Goal: Transaction & Acquisition: Purchase product/service

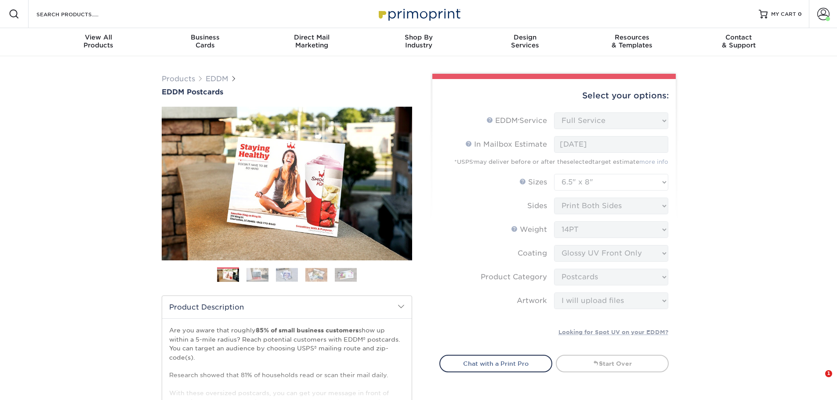
select select "full_service"
select select "6.50x8.00"
select select "9b7272e0-d6c8-4c3c-8e97-d3a1bcdab858"
select select "upload"
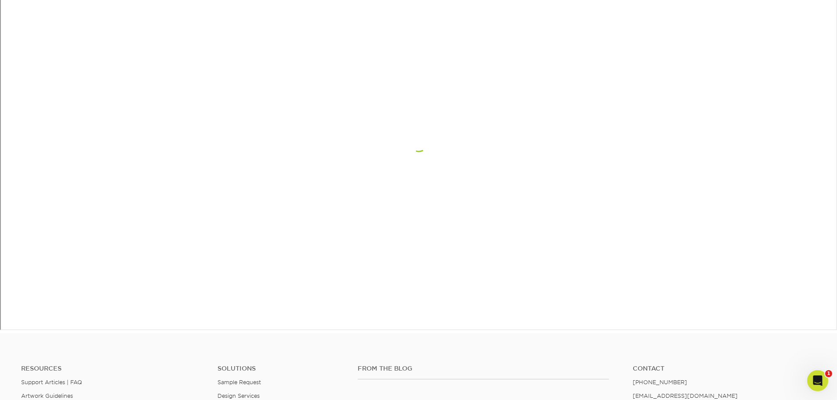
scroll to position [573, 0]
click at [815, 377] on icon "Open Intercom Messenger" at bounding box center [816, 379] width 14 height 14
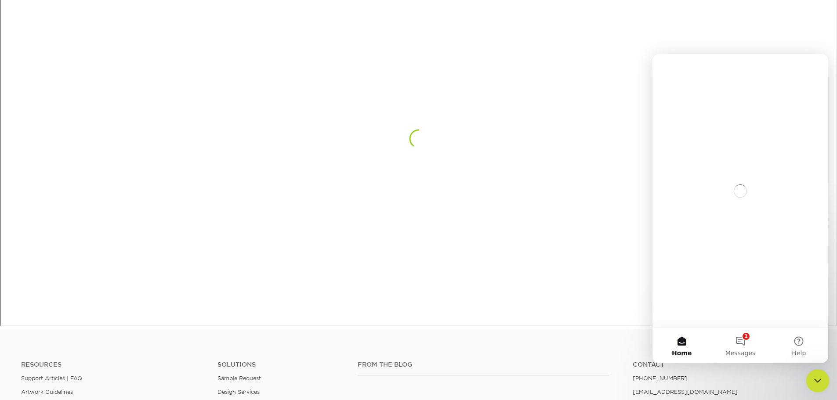
scroll to position [0, 0]
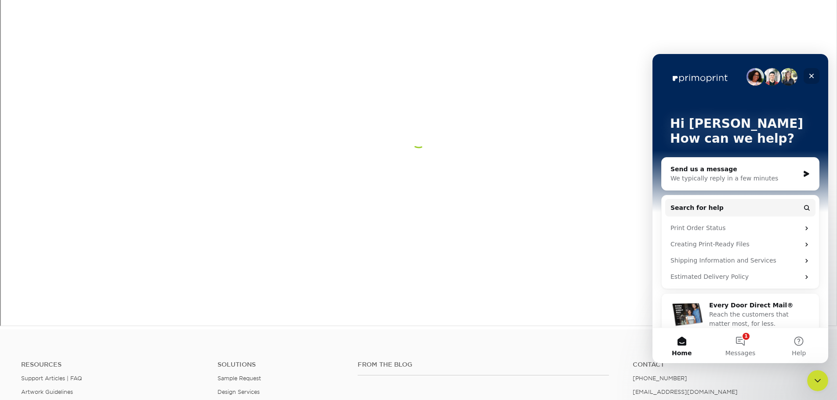
click at [811, 78] on icon "Close" at bounding box center [811, 75] width 7 height 7
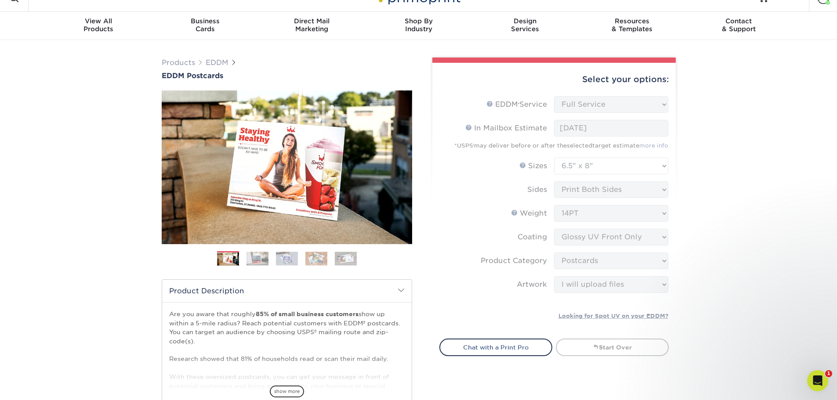
scroll to position [11, 0]
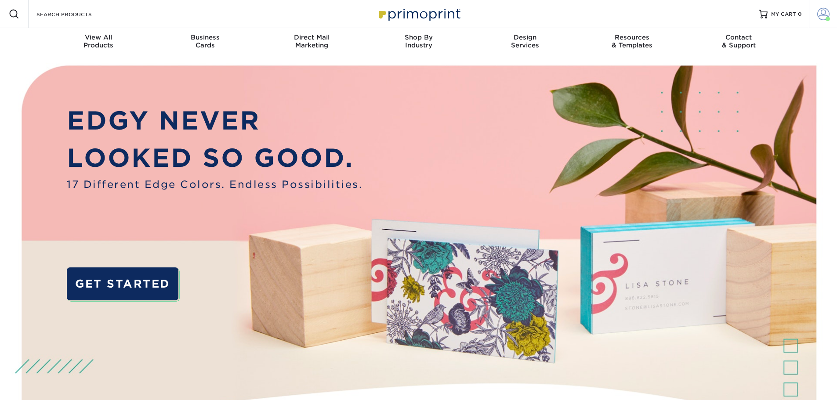
click at [822, 11] on span at bounding box center [823, 14] width 12 height 12
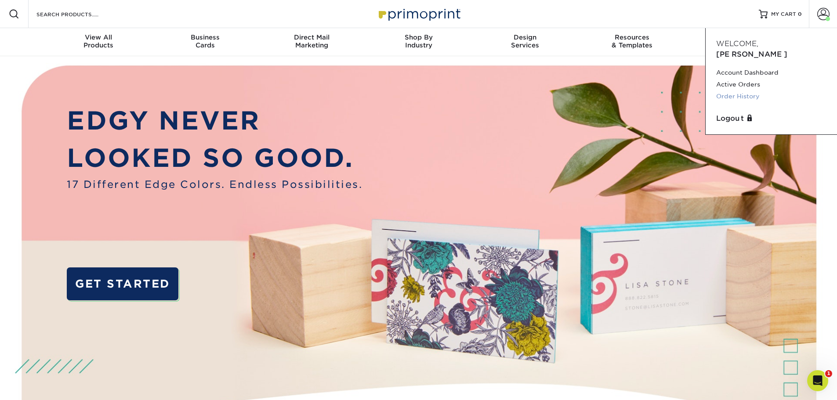
click at [750, 90] on link "Order History" at bounding box center [771, 96] width 110 height 12
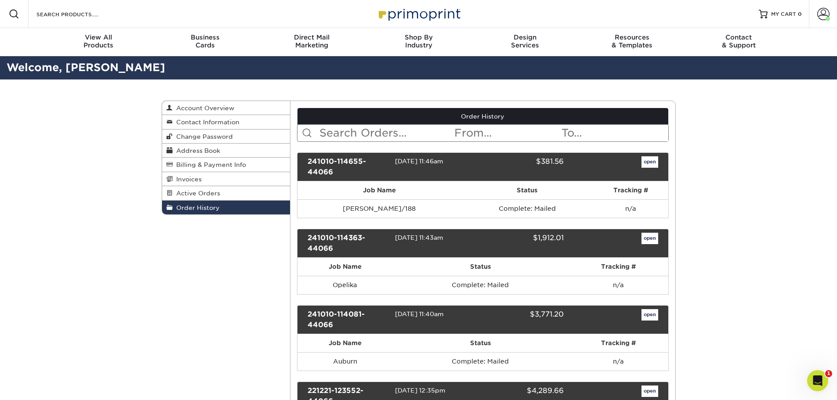
scroll to position [44, 0]
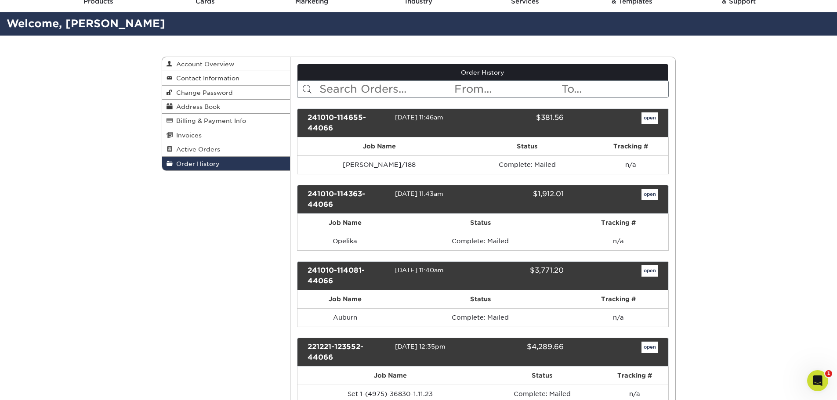
click at [408, 277] on div "10/10/2024 11:40am" at bounding box center [435, 275] width 81 height 21
click at [639, 273] on div "open" at bounding box center [617, 275] width 94 height 21
click at [647, 272] on link "open" at bounding box center [649, 270] width 17 height 11
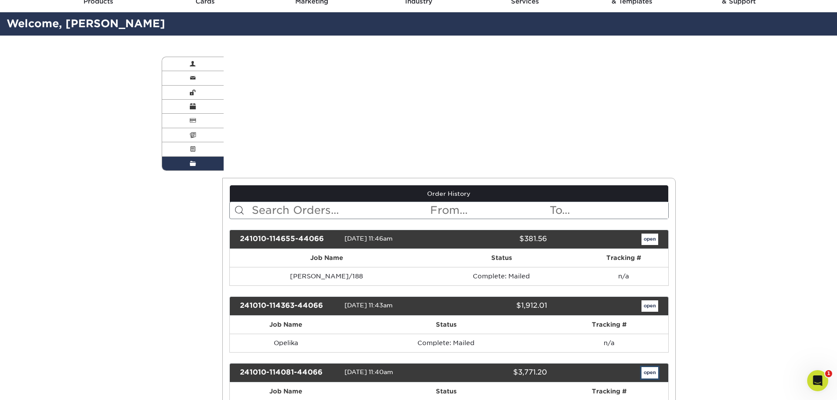
scroll to position [0, 0]
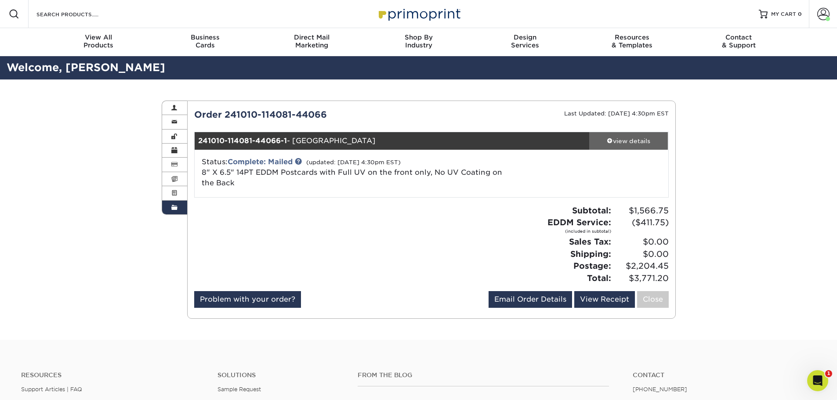
click at [649, 137] on div "view details" at bounding box center [628, 141] width 79 height 9
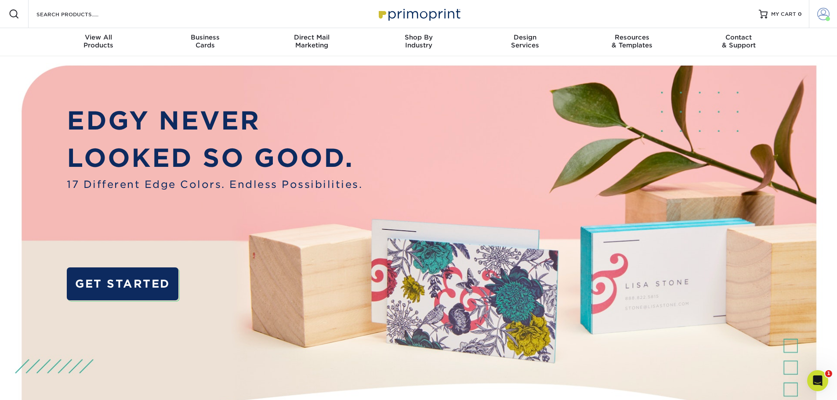
click at [817, 15] on span at bounding box center [823, 14] width 12 height 12
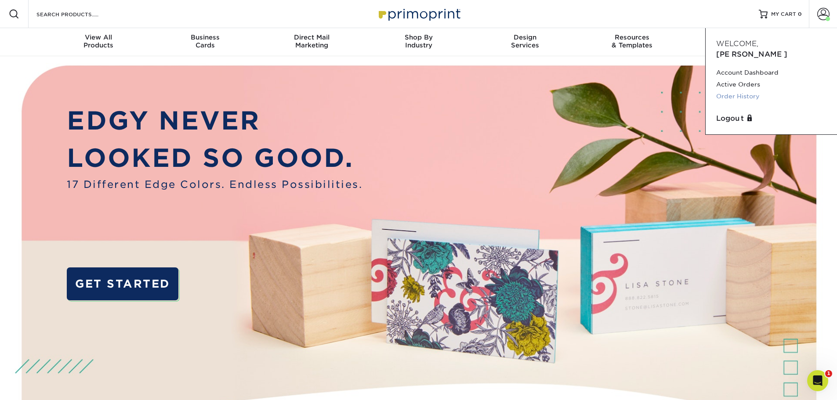
click at [736, 90] on link "Order History" at bounding box center [771, 96] width 110 height 12
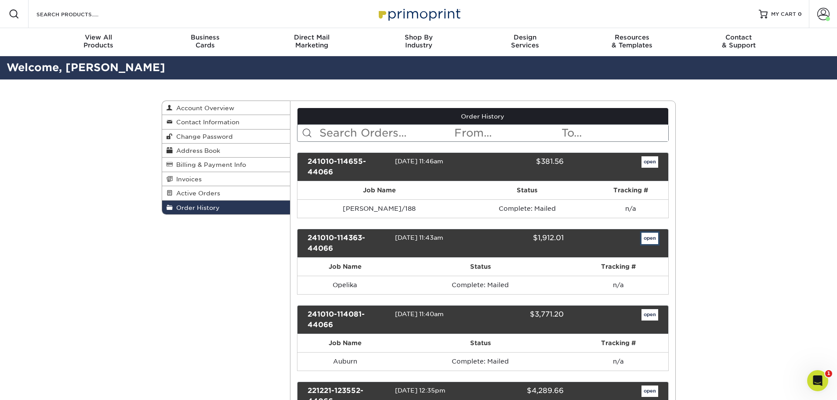
click at [645, 240] on link "open" at bounding box center [649, 238] width 17 height 11
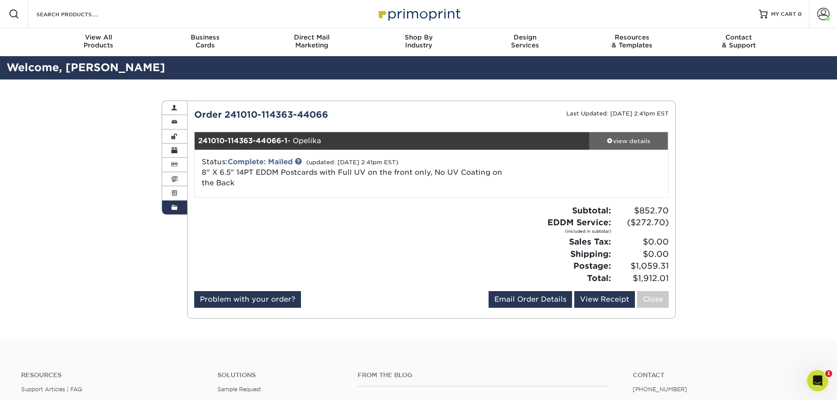
click at [643, 141] on div "view details" at bounding box center [628, 141] width 79 height 9
click at [613, 141] on div "view details" at bounding box center [628, 141] width 79 height 9
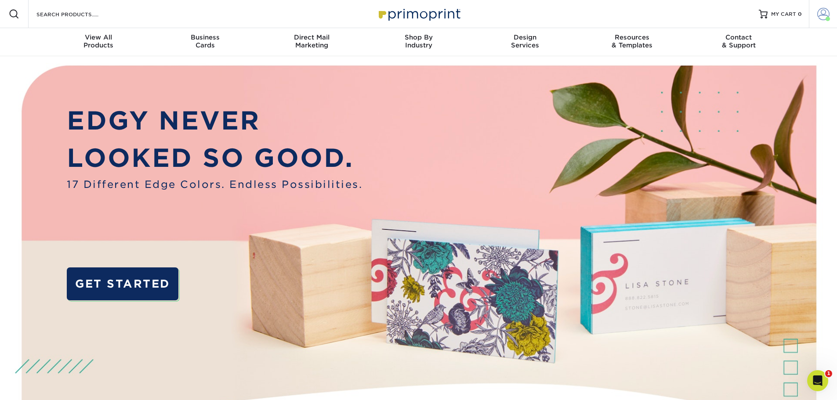
click at [823, 13] on span at bounding box center [823, 14] width 12 height 12
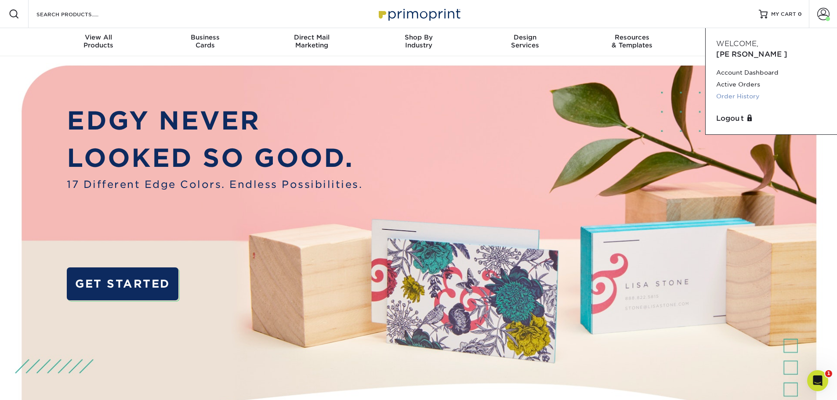
click at [728, 90] on link "Order History" at bounding box center [771, 96] width 110 height 12
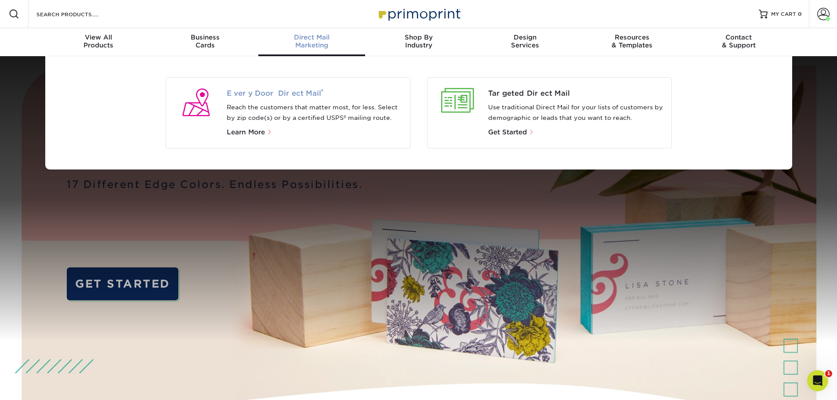
click at [290, 95] on span "Every Door Direct Mail ®" at bounding box center [315, 93] width 176 height 11
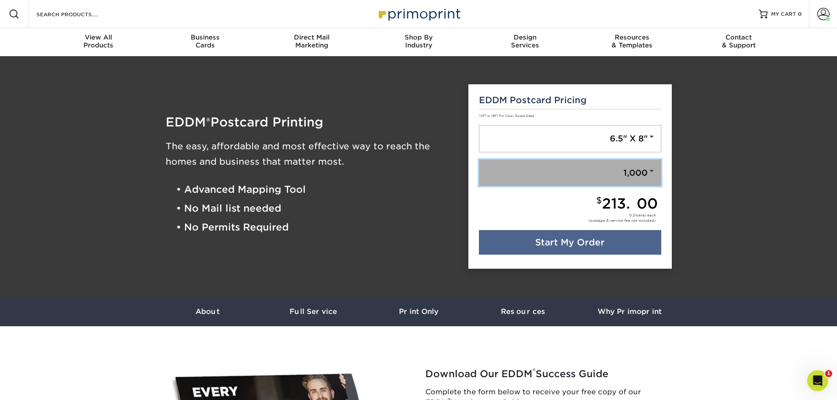
click at [631, 177] on link "1,000" at bounding box center [570, 172] width 182 height 27
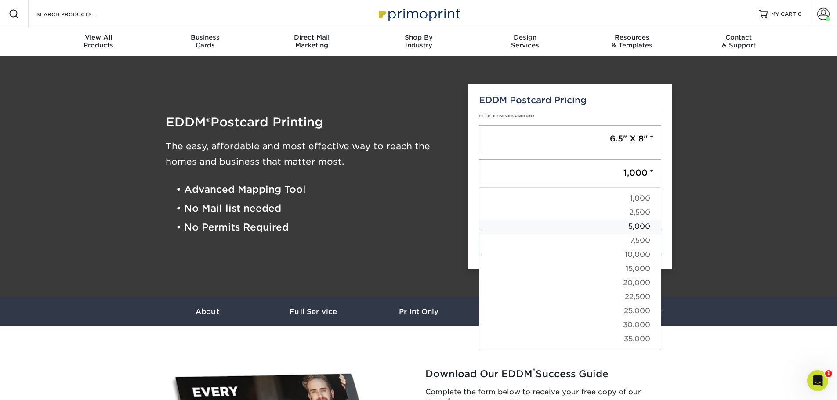
click at [638, 226] on link "5,000" at bounding box center [569, 227] width 181 height 14
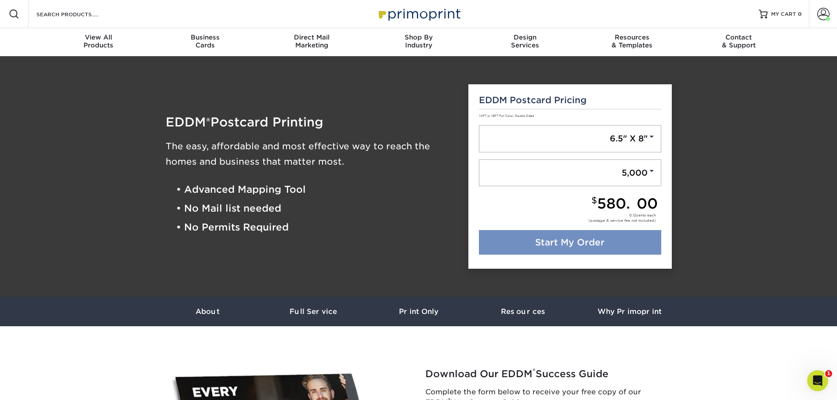
click at [603, 246] on link "Start My Order" at bounding box center [570, 242] width 182 height 25
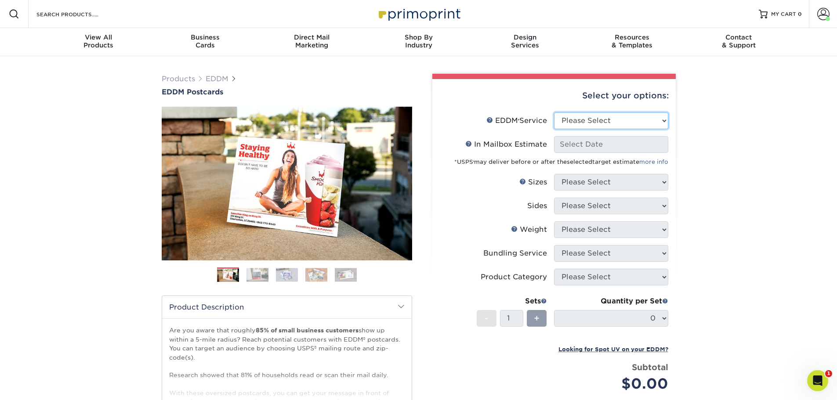
click at [622, 123] on select "Please Select Full Service Print Only" at bounding box center [611, 120] width 114 height 17
select select "full_service"
click at [554, 112] on select "Please Select Full Service Print Only" at bounding box center [611, 120] width 114 height 17
select select "-1"
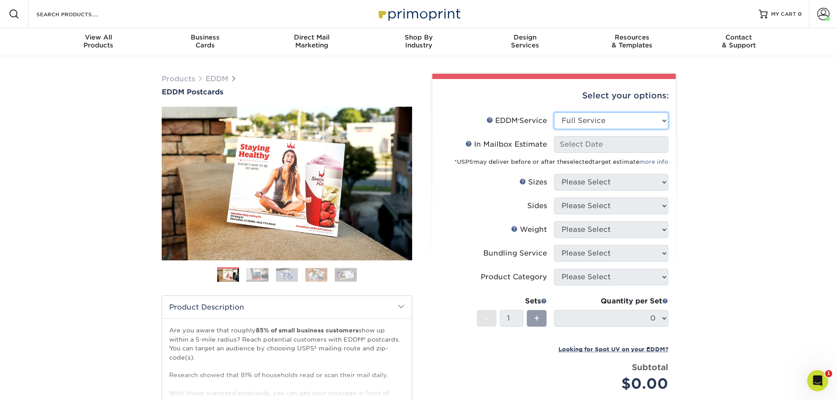
select select "-1"
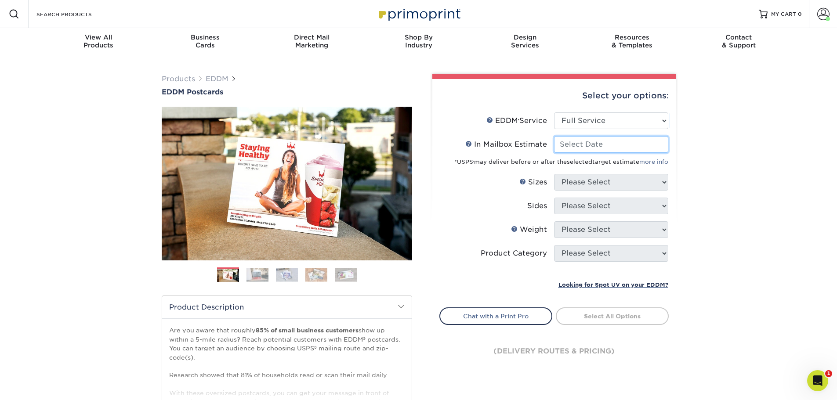
click at [588, 149] on input "In Mailbox Estimate Help In Mailbox Estimate" at bounding box center [611, 144] width 114 height 17
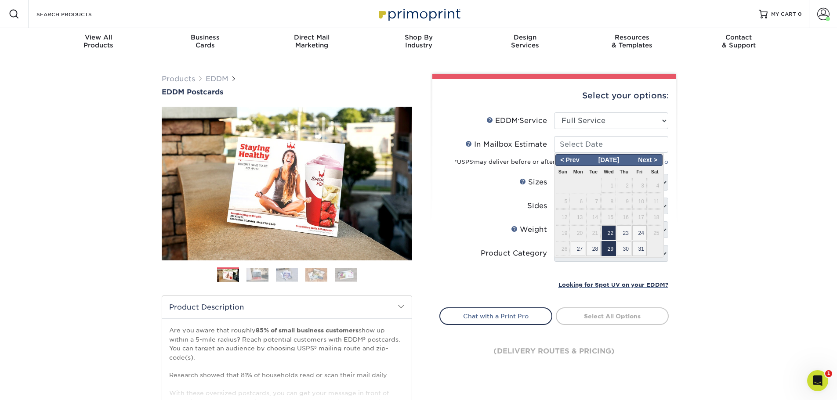
click at [610, 246] on span "29" at bounding box center [608, 248] width 14 height 15
type input "2025-10-29"
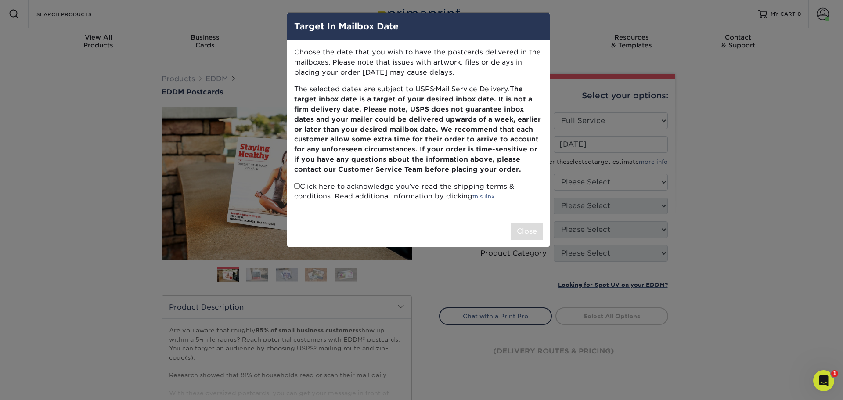
click at [297, 184] on input "checkbox" at bounding box center [297, 186] width 6 height 6
checkbox input "true"
click at [535, 235] on button "Close" at bounding box center [527, 231] width 32 height 17
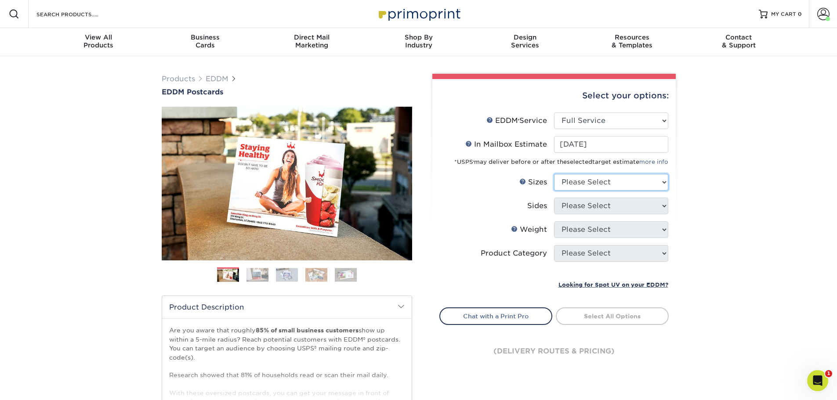
click at [603, 185] on select "Please Select 4.5" x 12" 6" x 12" 6.5" x 8" 6.5" x 9" 6.5" x 12" 7" x 8.5" 8" x…" at bounding box center [611, 182] width 114 height 17
select select "6.50x8.00"
click at [554, 174] on select "Please Select 4.5" x 12" 6" x 12" 6.5" x 8" 6.5" x 9" 6.5" x 12" 7" x 8.5" 8" x…" at bounding box center [611, 182] width 114 height 17
click at [591, 206] on select "Please Select Print Both Sides Print Front Only" at bounding box center [611, 206] width 114 height 17
select select "13abbda7-1d64-4f25-8bb2-c179b224825d"
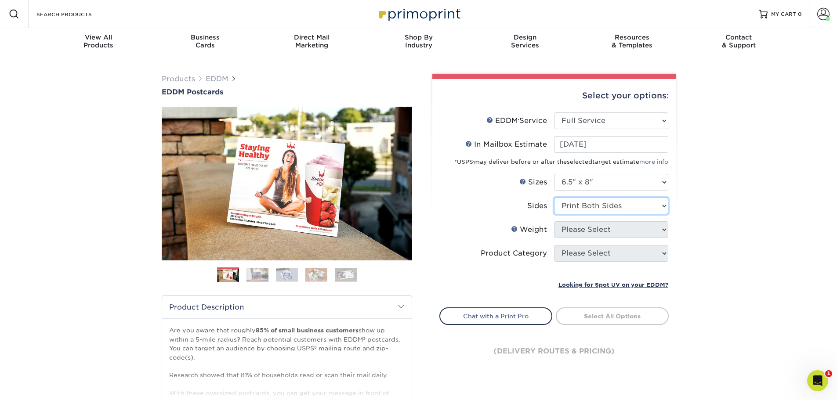
click at [554, 198] on select "Please Select Print Both Sides Print Front Only" at bounding box center [611, 206] width 114 height 17
click at [595, 230] on select "Please Select 16PT 14PT" at bounding box center [611, 229] width 114 height 17
drag, startPoint x: 570, startPoint y: 231, endPoint x: 767, endPoint y: 267, distance: 200.2
click at [772, 268] on div "Products EDDM EDDM Postcards Previous Next" at bounding box center [418, 290] width 837 height 469
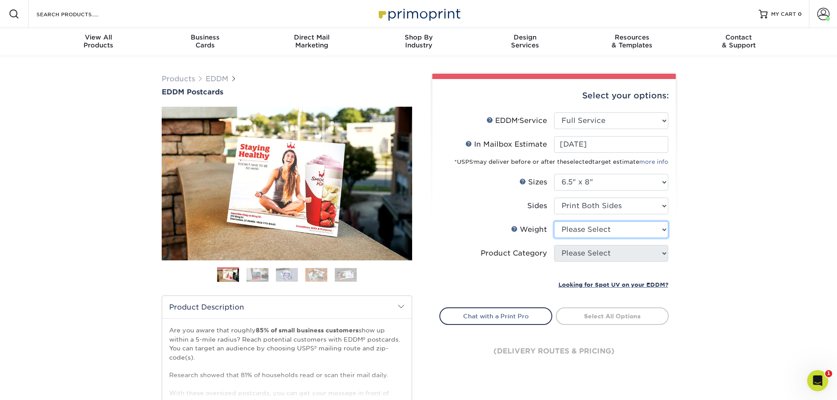
click at [659, 233] on select "Please Select 16PT 14PT" at bounding box center [611, 229] width 114 height 17
select select "14PT"
click at [554, 221] on select "Please Select 16PT 14PT" at bounding box center [611, 229] width 114 height 17
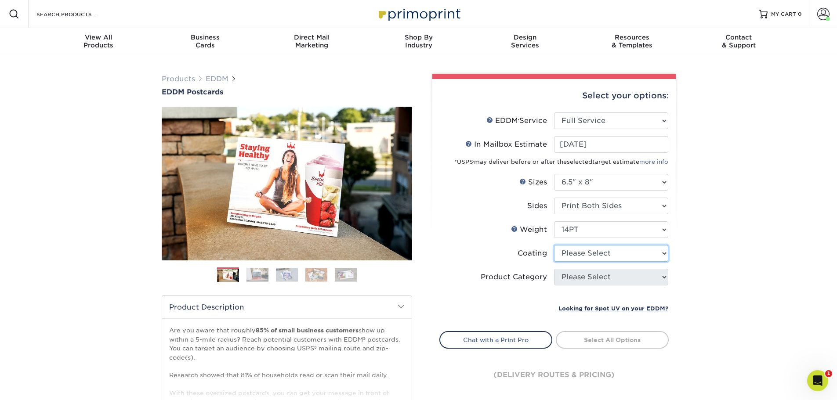
click at [635, 254] on select at bounding box center [611, 253] width 114 height 17
select select "1e8116af-acfc-44b1-83dc-8181aa338834"
click at [554, 245] on select at bounding box center [611, 253] width 114 height 17
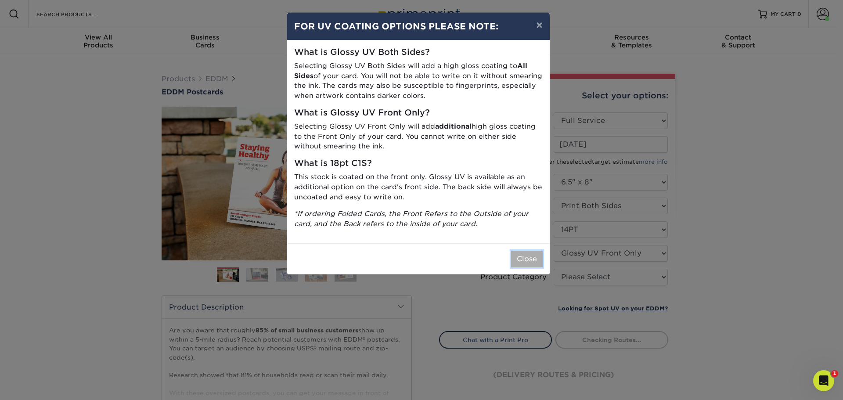
click at [533, 260] on button "Close" at bounding box center [527, 259] width 32 height 17
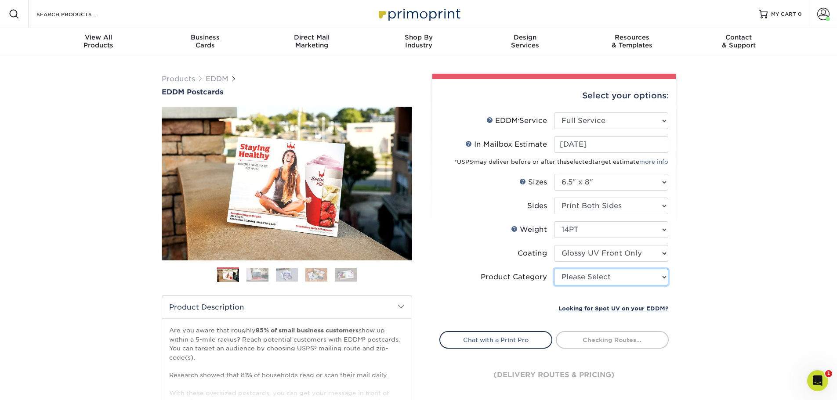
click at [603, 278] on select "Please Select Postcards" at bounding box center [611, 277] width 114 height 17
select select "9b7272e0-d6c8-4c3c-8e97-d3a1bcdab858"
click at [554, 269] on select "Please Select Postcards" at bounding box center [611, 277] width 114 height 17
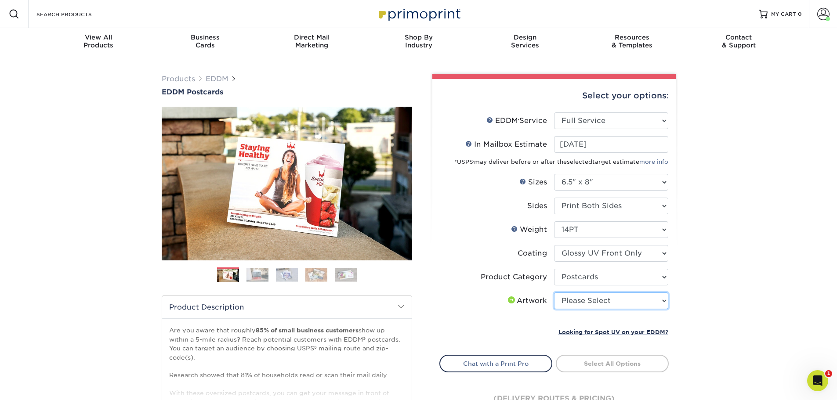
click at [586, 308] on select "Please Select I will upload files I need a design - $150" at bounding box center [611, 300] width 114 height 17
select select "upload"
click at [554, 292] on select "Please Select I will upload files I need a design - $150" at bounding box center [611, 300] width 114 height 17
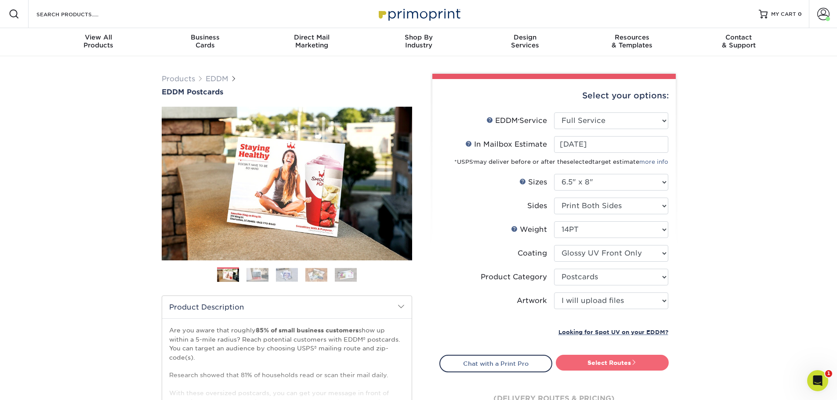
click at [624, 359] on link "Select Routes" at bounding box center [612, 363] width 113 height 16
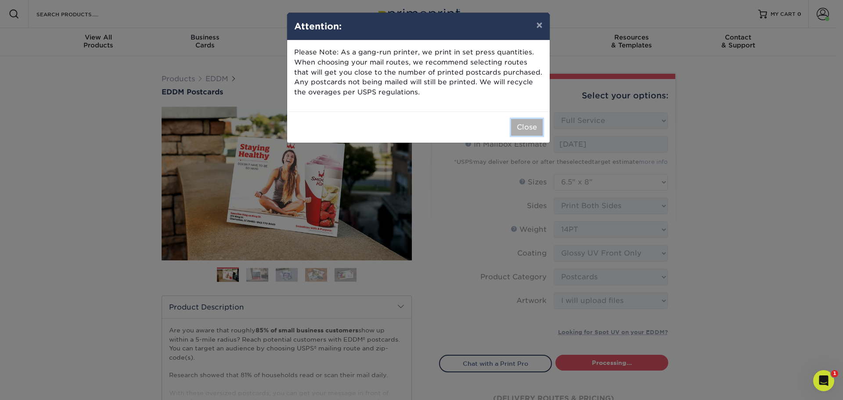
click at [529, 130] on button "Close" at bounding box center [527, 127] width 32 height 17
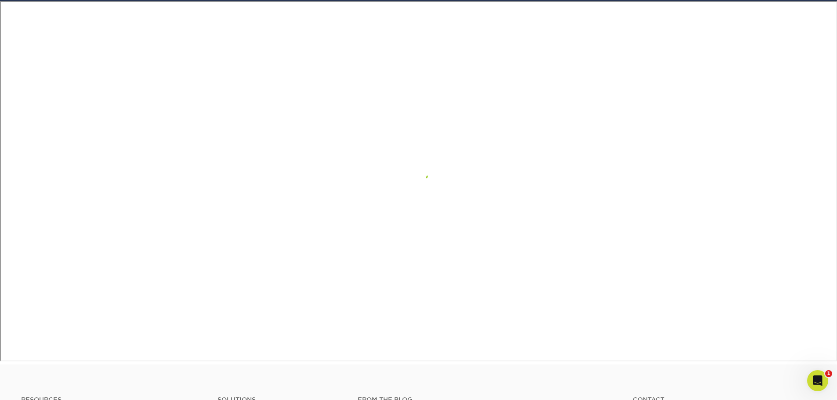
scroll to position [582, 0]
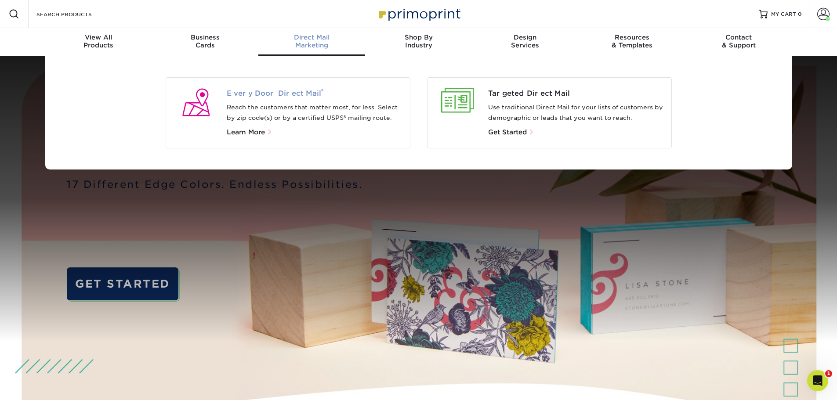
click at [292, 92] on span "Every Door Direct Mail ®" at bounding box center [315, 93] width 176 height 11
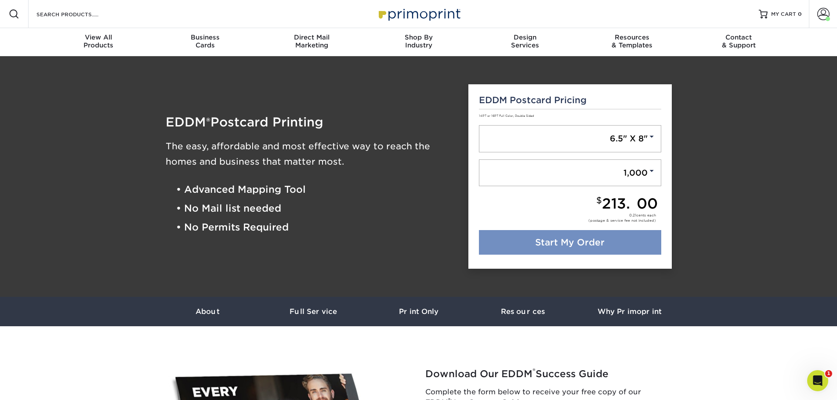
click at [596, 240] on link "Start My Order" at bounding box center [570, 242] width 182 height 25
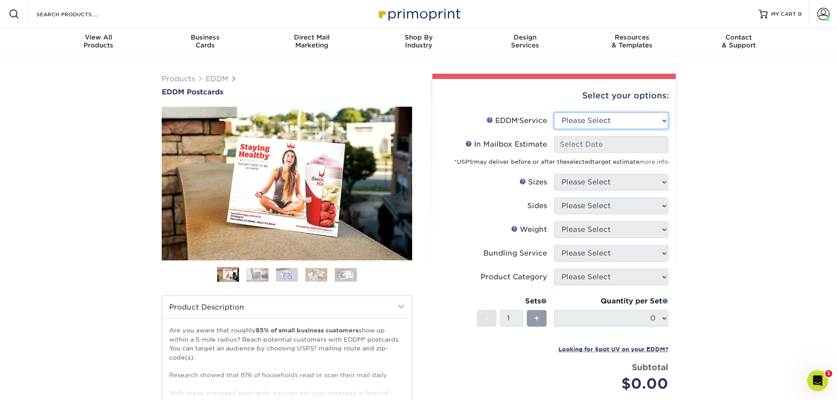
click at [599, 121] on select "Please Select Full Service Print Only" at bounding box center [611, 120] width 114 height 17
select select "full_service"
click at [554, 112] on select "Please Select Full Service Print Only" at bounding box center [611, 120] width 114 height 17
select select "-1"
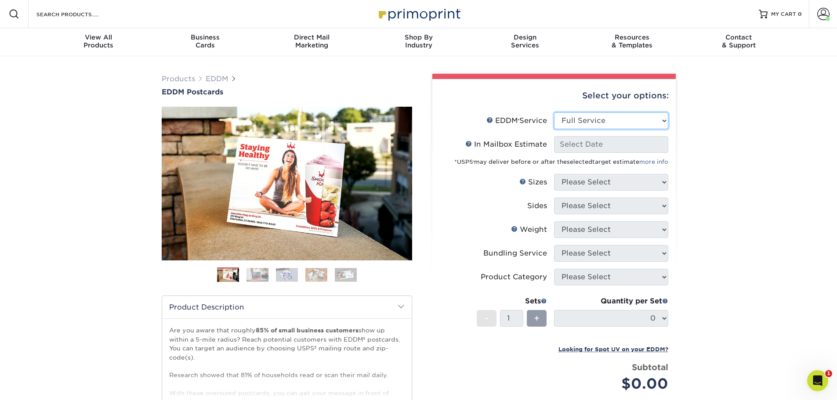
select select "-1"
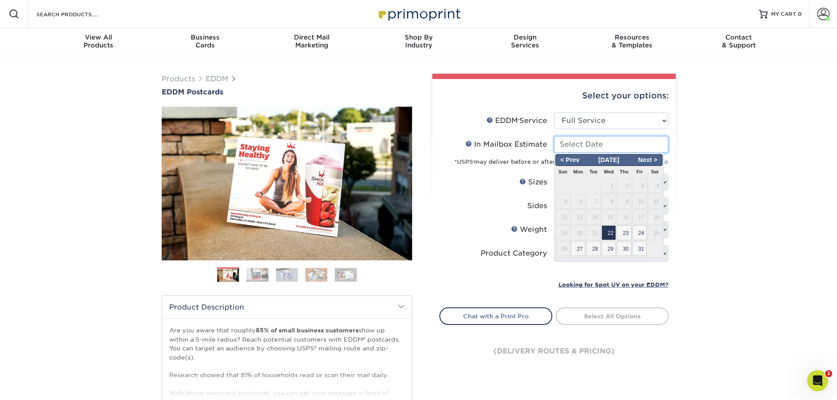
click at [592, 148] on input "In Mailbox Estimate Help In Mailbox Estimate" at bounding box center [611, 144] width 114 height 17
click at [606, 252] on span "29" at bounding box center [608, 248] width 14 height 15
type input "2025-10-29"
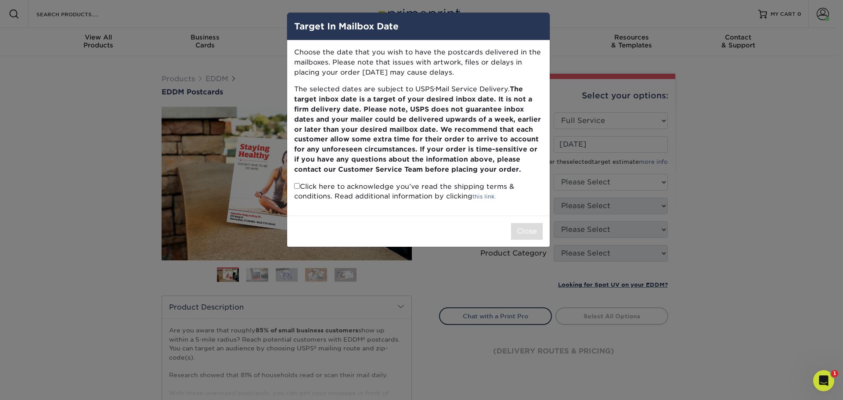
click at [296, 187] on input "checkbox" at bounding box center [297, 186] width 6 height 6
checkbox input "true"
click at [518, 235] on button "Close" at bounding box center [527, 231] width 32 height 17
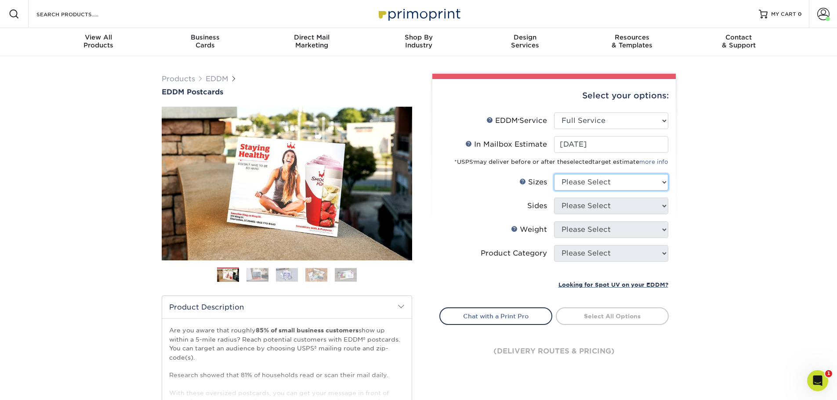
click at [601, 182] on select "Please Select 4.5" x 12" 6" x 12" 6.5" x 8" 6.5" x 9" 6.5" x 12" 7" x 8.5" 8" x…" at bounding box center [611, 182] width 114 height 17
select select "6.50x8.00"
click at [554, 174] on select "Please Select 4.5" x 12" 6" x 12" 6.5" x 8" 6.5" x 9" 6.5" x 12" 7" x 8.5" 8" x…" at bounding box center [611, 182] width 114 height 17
click at [585, 206] on select "Please Select Print Both Sides Print Front Only" at bounding box center [611, 206] width 114 height 17
select select "13abbda7-1d64-4f25-8bb2-c179b224825d"
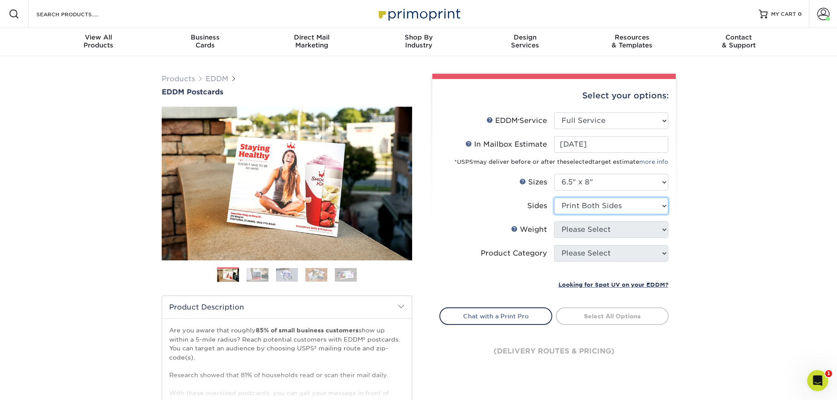
click at [554, 198] on select "Please Select Print Both Sides Print Front Only" at bounding box center [611, 206] width 114 height 17
click at [588, 230] on select "Please Select 16PT 14PT" at bounding box center [611, 229] width 114 height 17
select select "14PT"
click at [554, 221] on select "Please Select 16PT 14PT" at bounding box center [611, 229] width 114 height 17
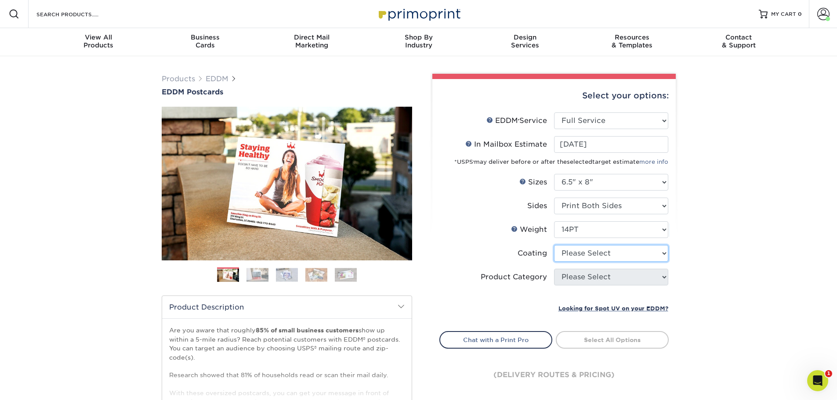
click at [578, 249] on select at bounding box center [611, 253] width 114 height 17
select select "1e8116af-acfc-44b1-83dc-8181aa338834"
click at [554, 245] on select at bounding box center [611, 253] width 114 height 17
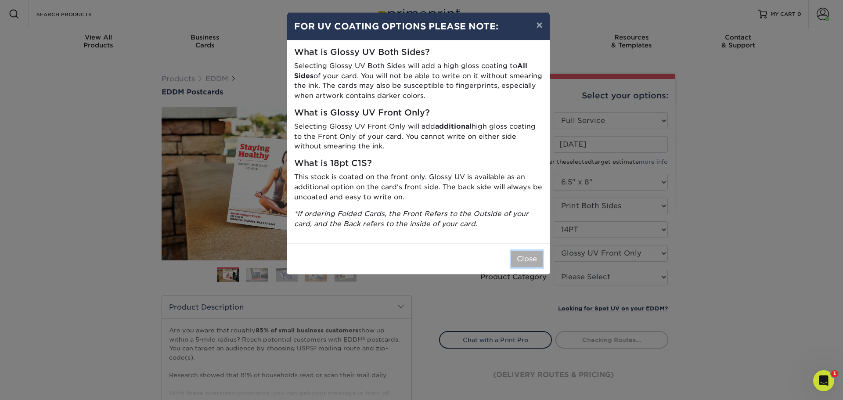
click at [523, 261] on button "Close" at bounding box center [527, 259] width 32 height 17
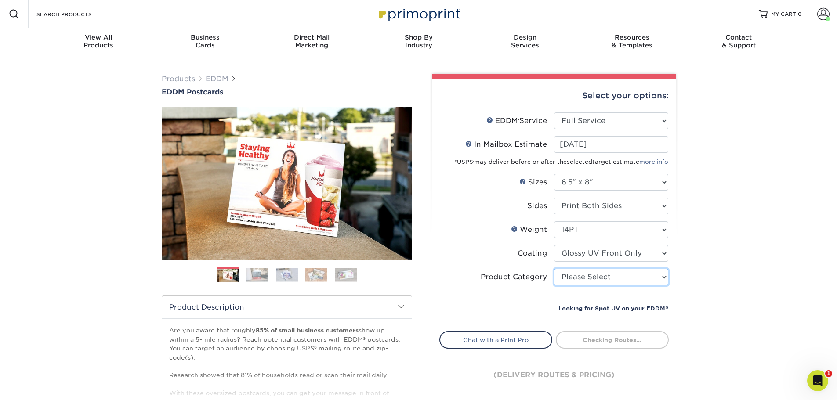
click at [582, 278] on select "Please Select Postcards" at bounding box center [611, 277] width 114 height 17
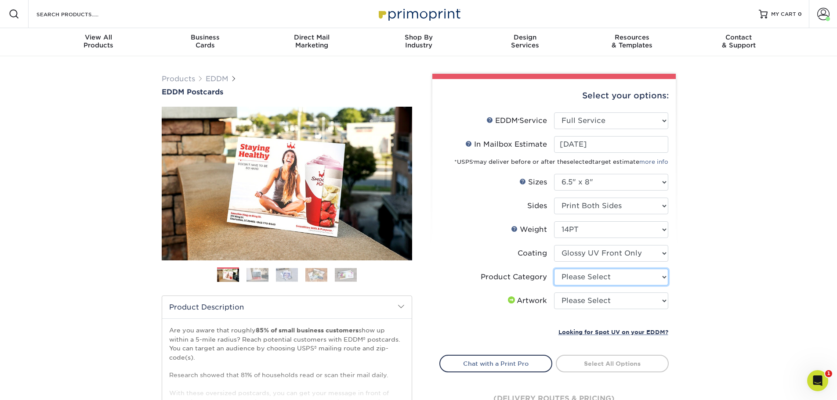
select select "9b7272e0-d6c8-4c3c-8e97-d3a1bcdab858"
click at [554, 269] on select "Please Select Postcards" at bounding box center [611, 277] width 114 height 17
click at [570, 301] on select "Please Select I will upload files I need a design - $150" at bounding box center [611, 300] width 114 height 17
select select "upload"
click at [554, 292] on select "Please Select I will upload files I need a design - $150" at bounding box center [611, 300] width 114 height 17
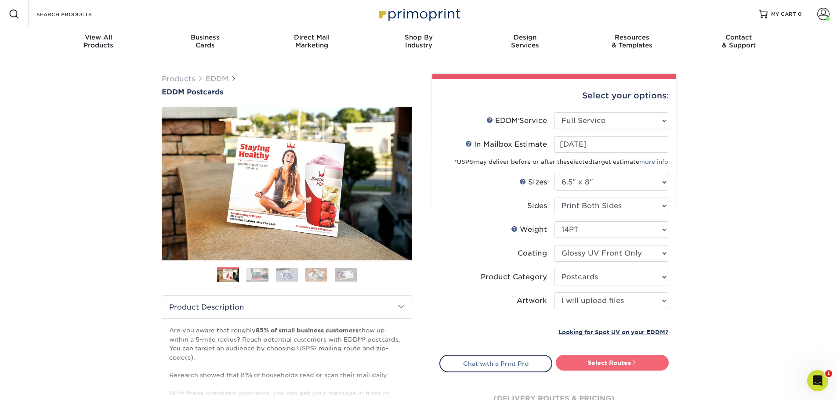
click at [597, 364] on link "Select Routes" at bounding box center [612, 363] width 113 height 16
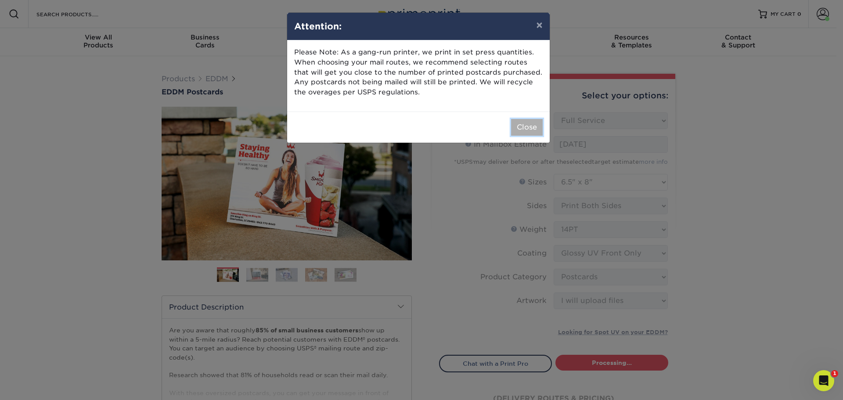
click at [532, 130] on button "Close" at bounding box center [527, 127] width 32 height 17
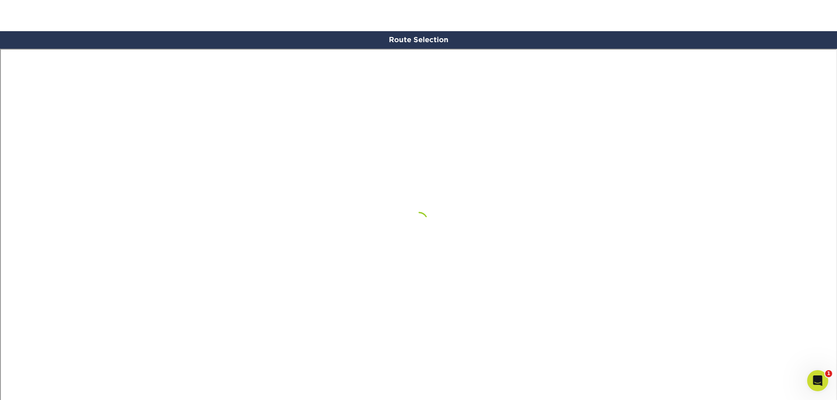
scroll to position [512, 0]
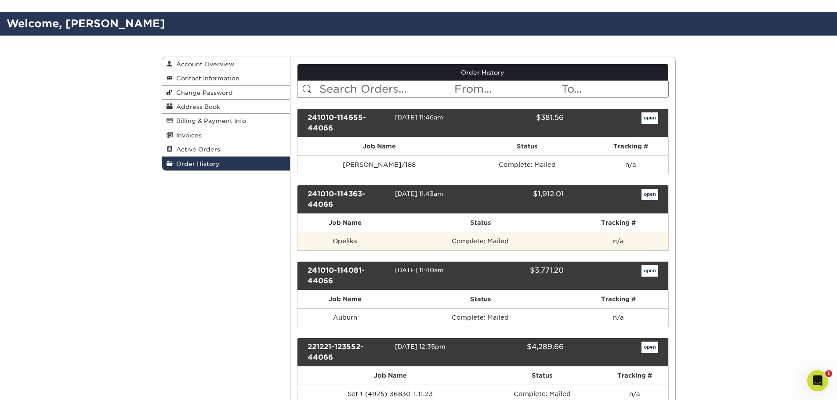
scroll to position [88, 0]
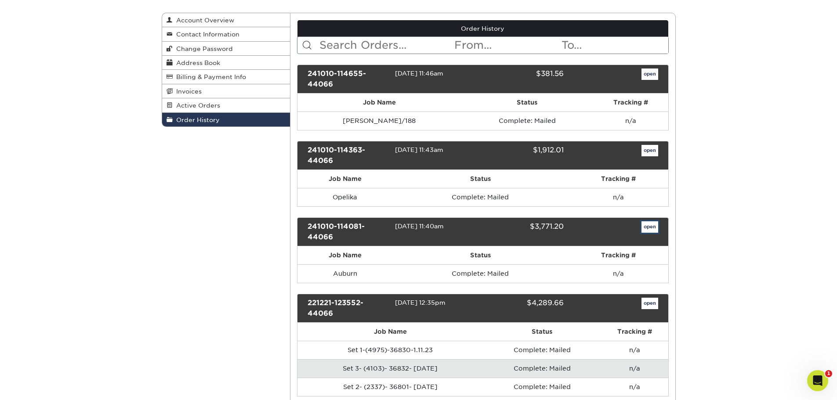
click at [645, 227] on link "open" at bounding box center [649, 226] width 17 height 11
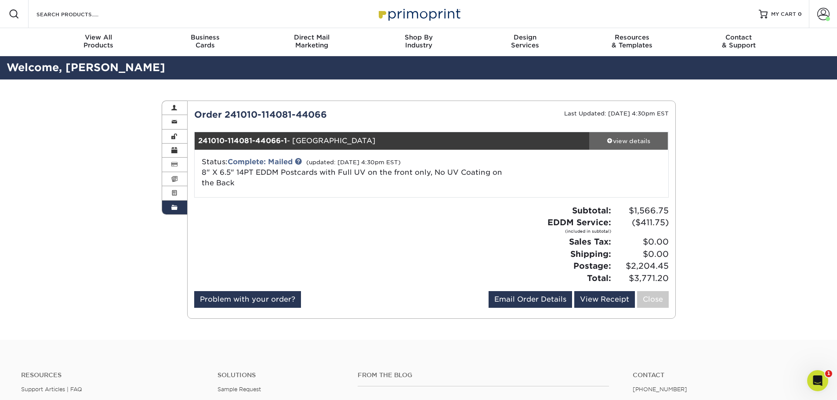
click at [616, 139] on div "view details" at bounding box center [628, 141] width 79 height 9
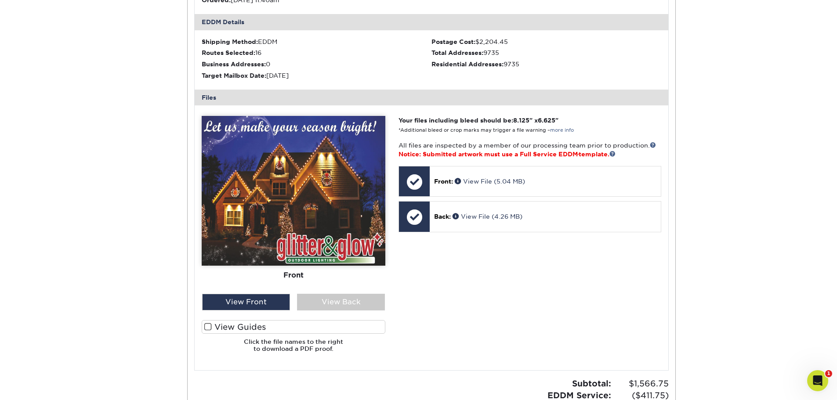
scroll to position [88, 0]
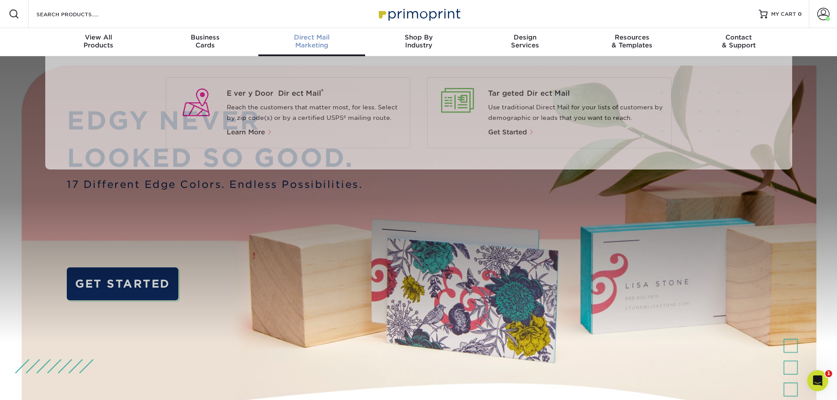
click at [310, 47] on div "Direct Mail Marketing" at bounding box center [311, 41] width 107 height 16
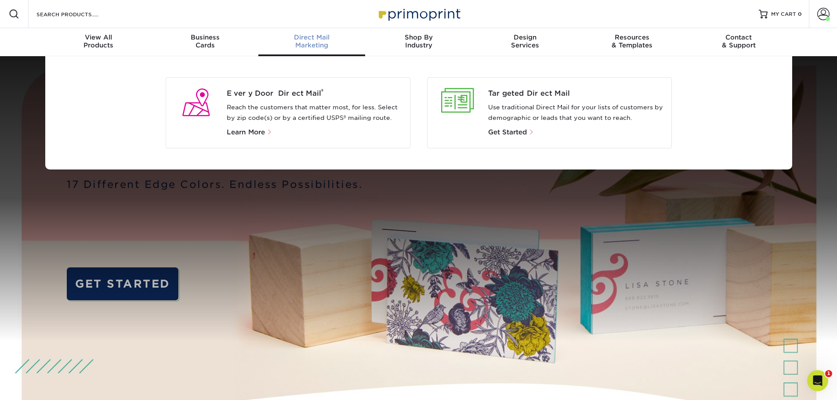
click at [288, 89] on span "Every Door Direct Mail ®" at bounding box center [315, 93] width 176 height 11
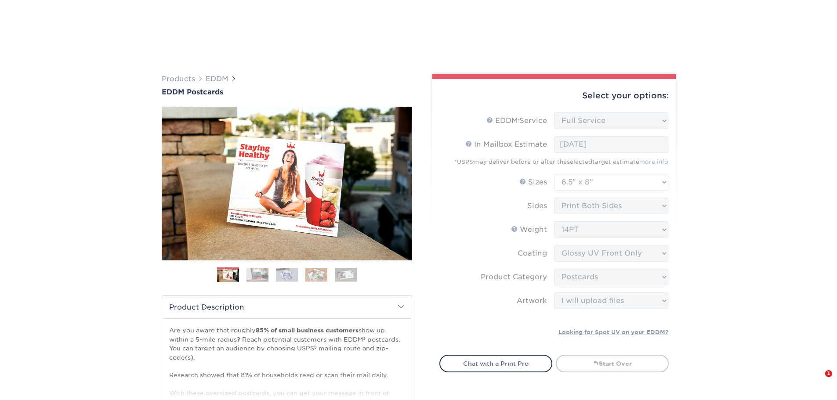
select select "full_service"
select select "6.50x8.00"
select select "9b7272e0-d6c8-4c3c-8e97-d3a1bcdab858"
select select "upload"
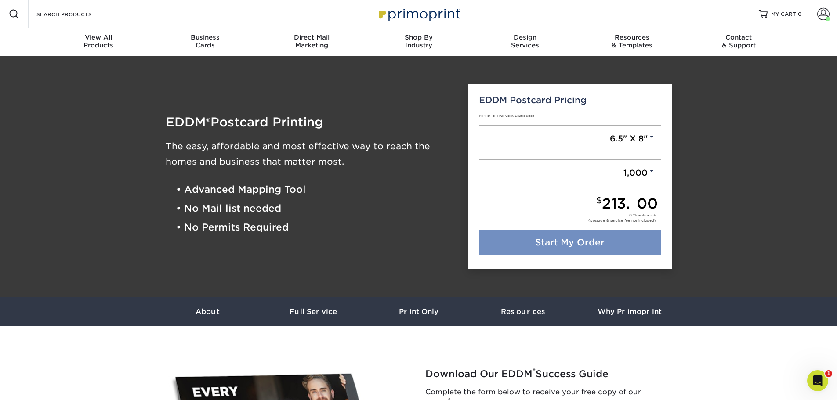
click at [596, 240] on link "Start My Order" at bounding box center [570, 242] width 182 height 25
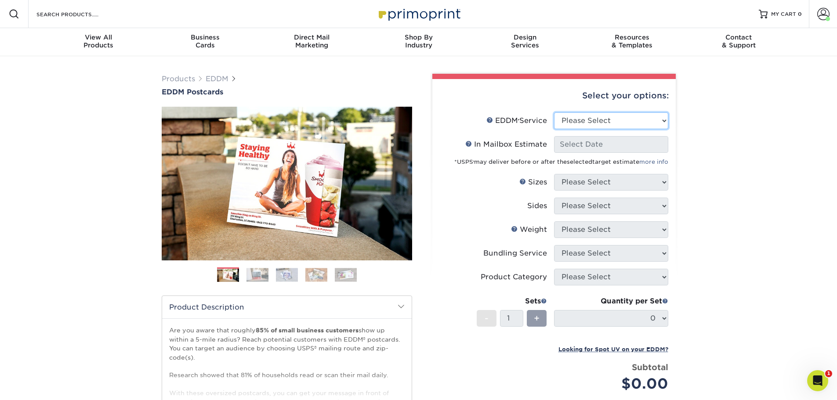
click at [587, 123] on select "Please Select Full Service Print Only" at bounding box center [611, 120] width 114 height 17
select select "full_service"
click at [554, 112] on select "Please Select Full Service Print Only" at bounding box center [611, 120] width 114 height 17
select select "-1"
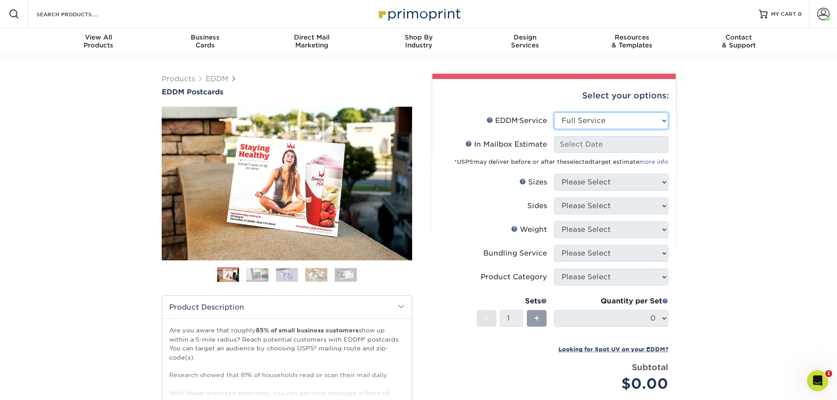
select select "-1"
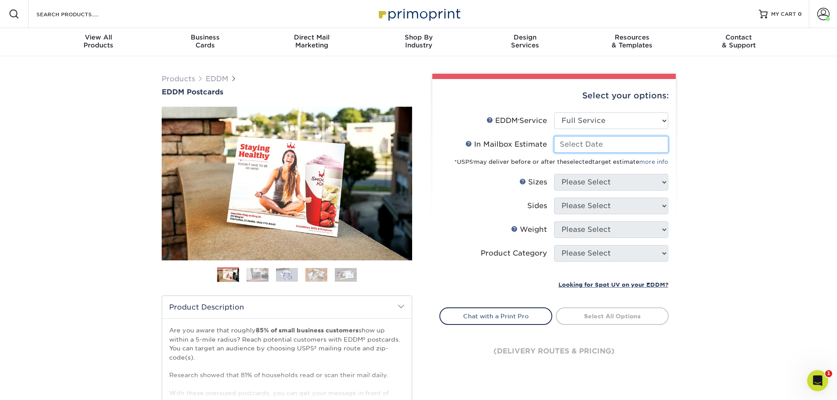
click at [589, 148] on input "In Mailbox Estimate Help In Mailbox Estimate" at bounding box center [611, 144] width 114 height 17
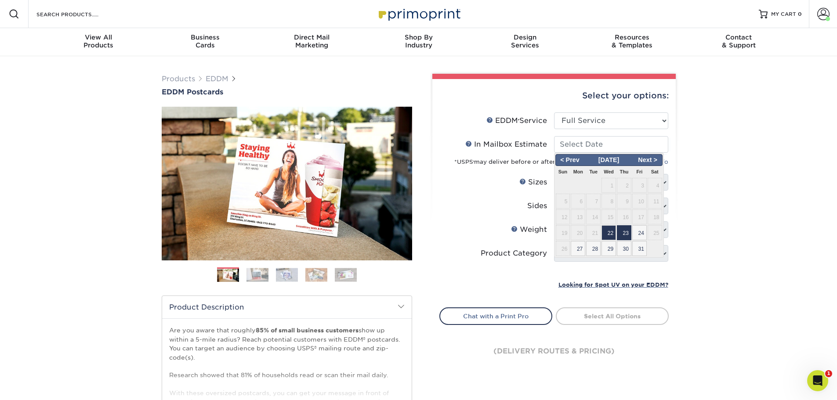
click at [626, 235] on span "23" at bounding box center [624, 232] width 14 height 15
type input "2025-10-23"
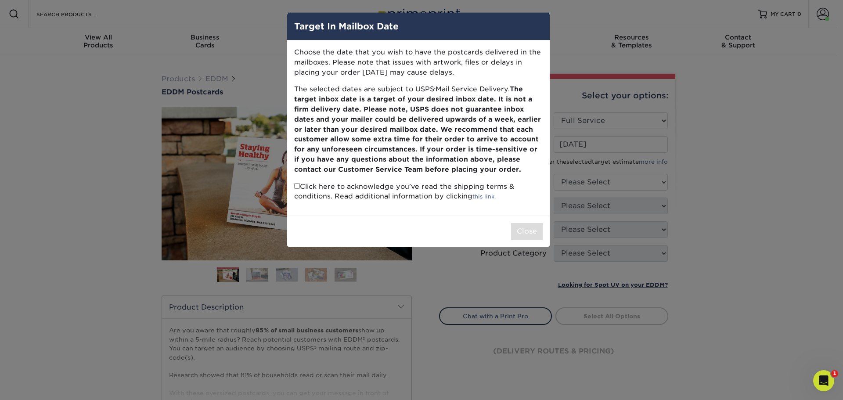
click at [295, 186] on input "checkbox" at bounding box center [297, 186] width 6 height 6
checkbox input "true"
click at [524, 227] on button "Close" at bounding box center [527, 231] width 32 height 17
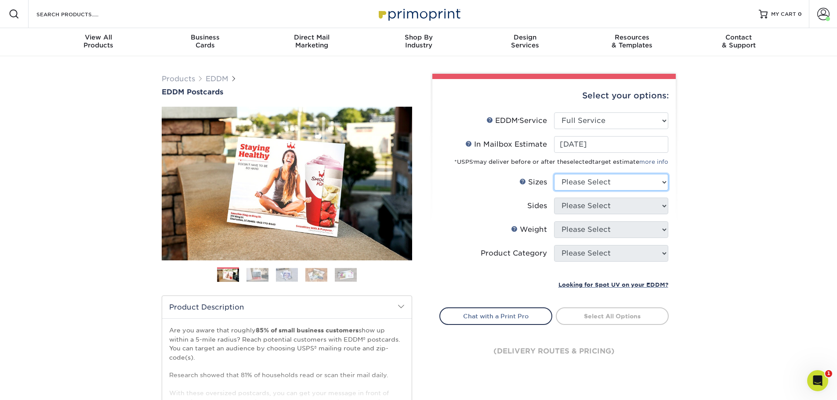
click at [589, 183] on select "Please Select 4.5" x 12" 6" x 12" 6.5" x 8" 6.5" x 9" 6.5" x 12" 7" x 8.5" 8" x…" at bounding box center [611, 182] width 114 height 17
select select "6.50x8.00"
click at [554, 174] on select "Please Select 4.5" x 12" 6" x 12" 6.5" x 8" 6.5" x 9" 6.5" x 12" 7" x 8.5" 8" x…" at bounding box center [611, 182] width 114 height 17
click at [583, 207] on select "Please Select Print Both Sides Print Front Only" at bounding box center [611, 206] width 114 height 17
select select "13abbda7-1d64-4f25-8bb2-c179b224825d"
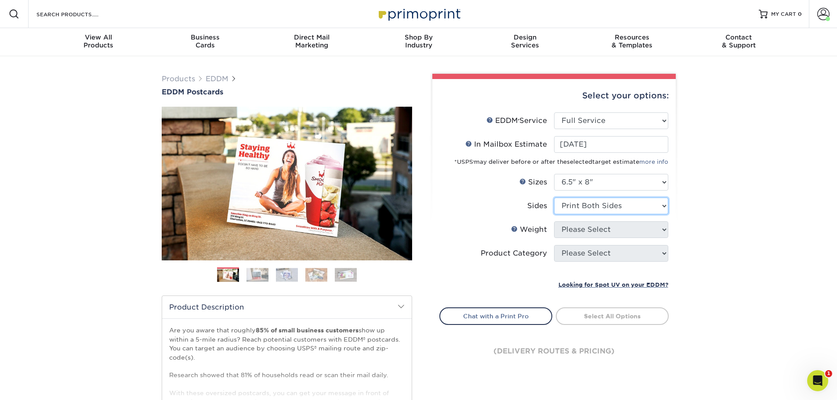
click at [554, 198] on select "Please Select Print Both Sides Print Front Only" at bounding box center [611, 206] width 114 height 17
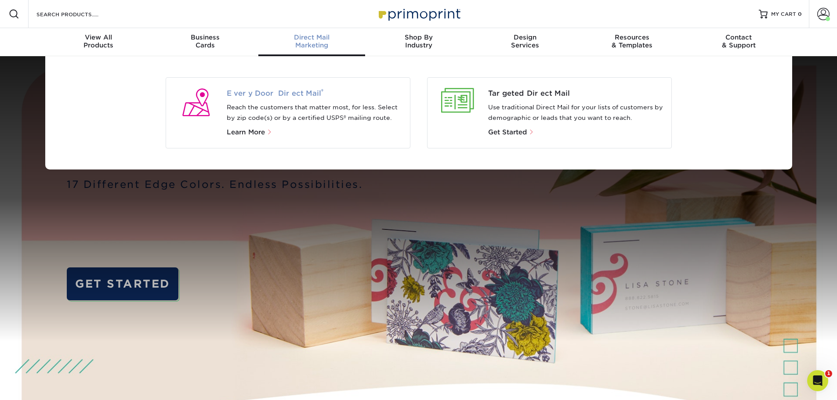
click at [282, 96] on span "Every Door Direct Mail ®" at bounding box center [315, 93] width 176 height 11
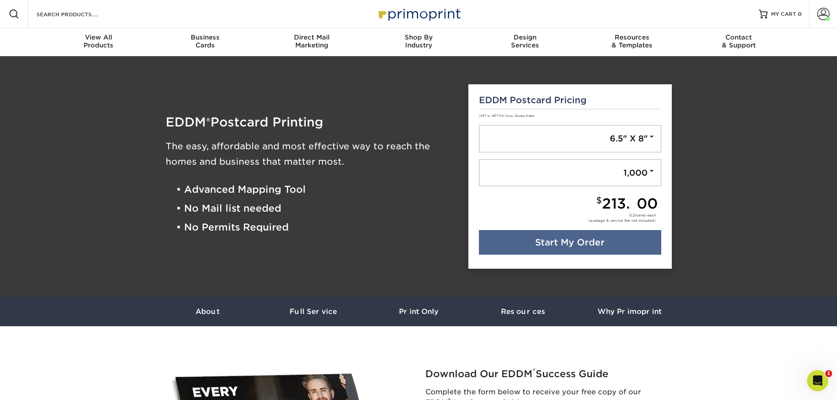
click at [661, 166] on div "EDDM Postcard Pricing 14PT or 16PT Full Color, Double Sided 6.5" X 8" 6.5" X 8"…" at bounding box center [569, 176] width 203 height 185
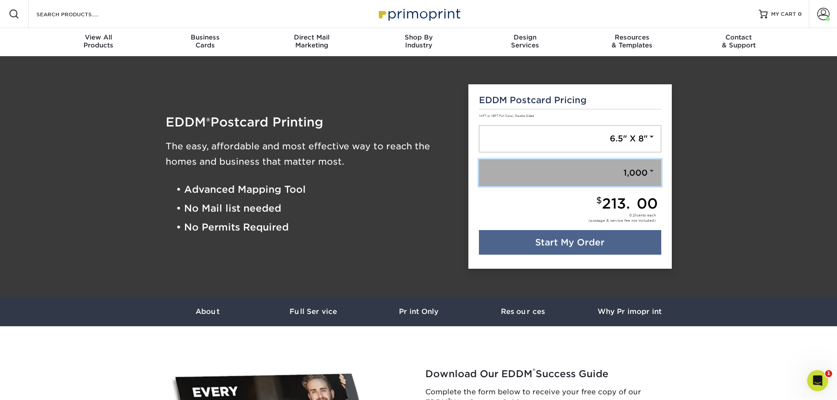
click at [637, 169] on link "1,000" at bounding box center [570, 172] width 182 height 27
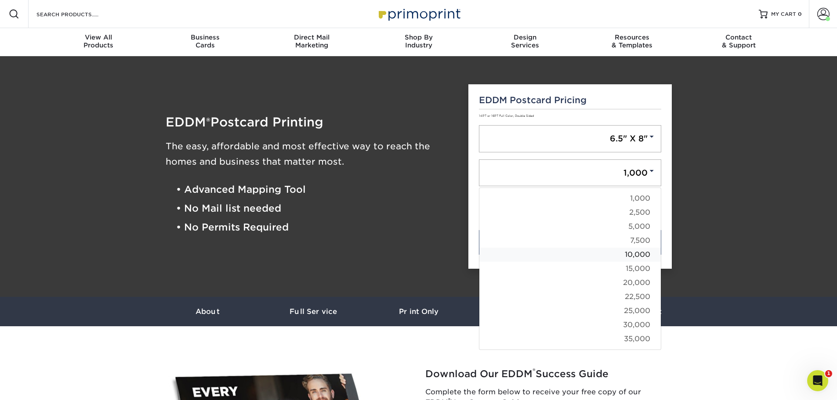
click at [634, 254] on link "10,000" at bounding box center [569, 255] width 181 height 14
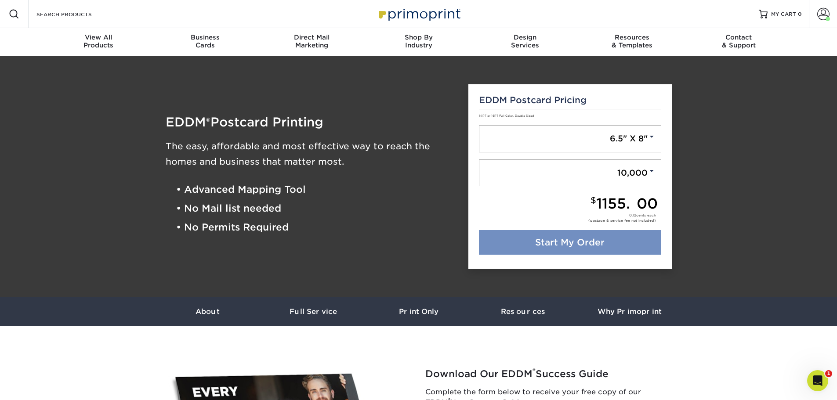
click at [564, 243] on link "Start My Order" at bounding box center [570, 242] width 182 height 25
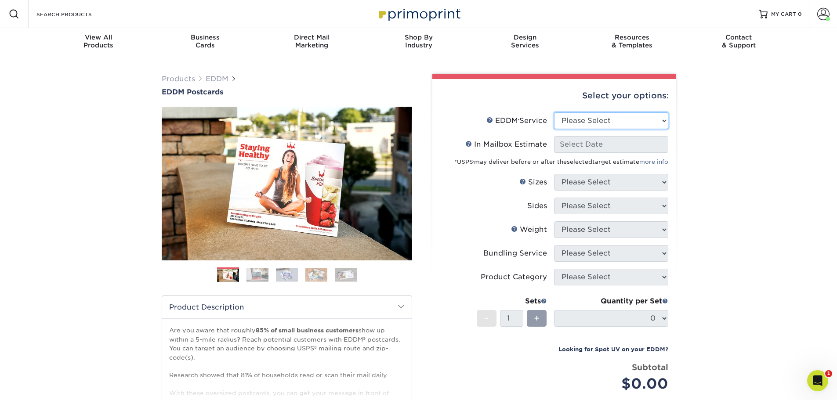
click at [613, 124] on select "Please Select Full Service Print Only" at bounding box center [611, 120] width 114 height 17
select select "full_service"
click at [554, 112] on select "Please Select Full Service Print Only" at bounding box center [611, 120] width 114 height 17
select select "-1"
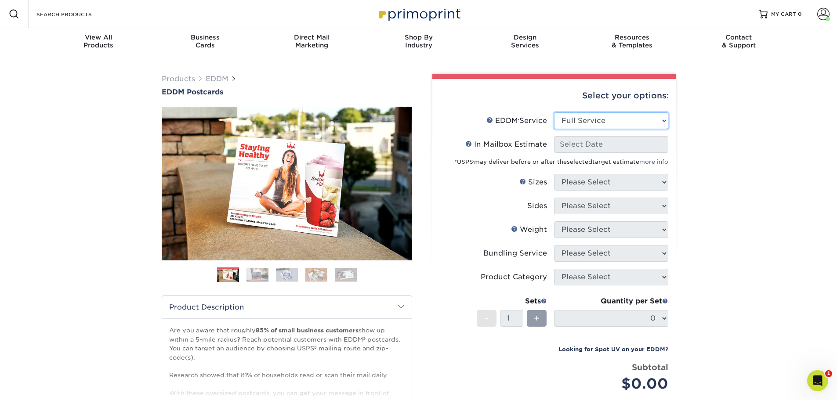
select select "-1"
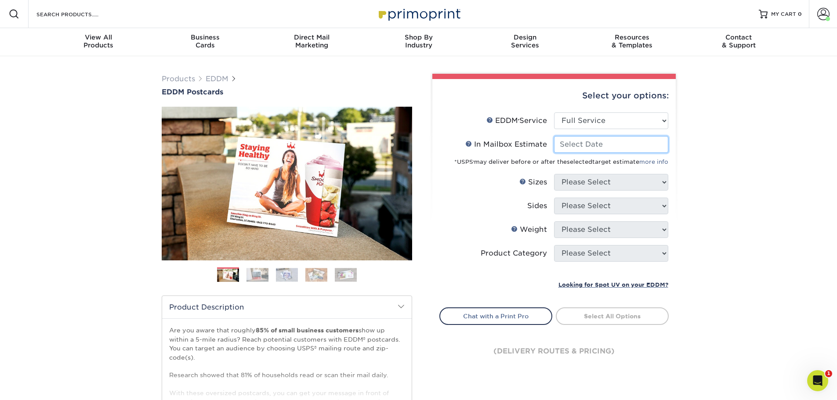
click at [600, 147] on input "In Mailbox Estimate Help In Mailbox Estimate" at bounding box center [611, 144] width 114 height 17
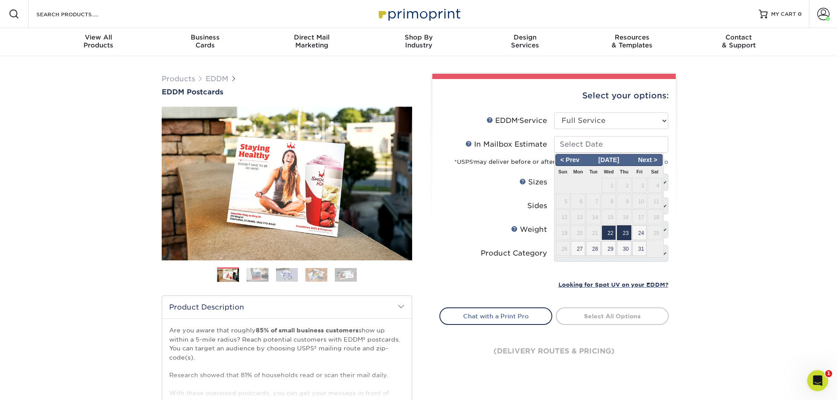
click at [628, 233] on span "23" at bounding box center [624, 232] width 14 height 15
type input "[DATE]"
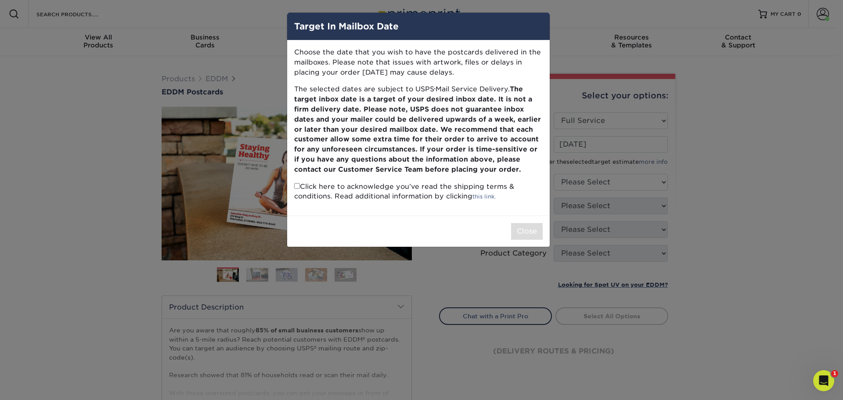
click at [297, 186] on input "checkbox" at bounding box center [297, 186] width 6 height 6
checkbox input "true"
click at [520, 233] on button "Close" at bounding box center [527, 231] width 32 height 17
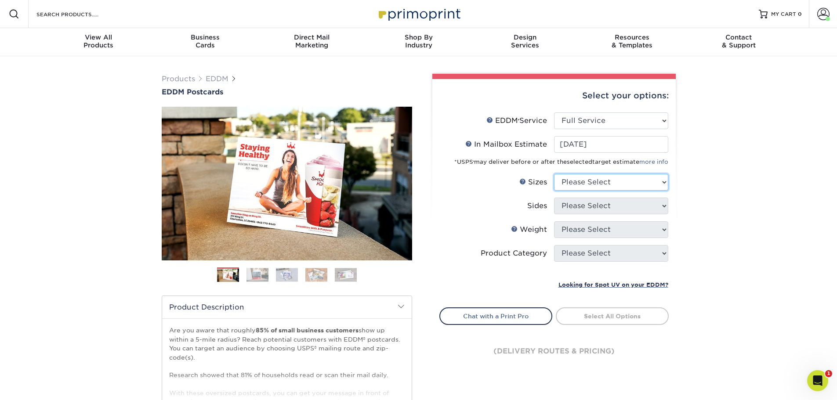
click at [599, 181] on select "Please Select 4.5" x 12" 6" x 12" 6.5" x 8" 6.5" x 9" 6.5" x 12" 7" x 8.5" 8" x…" at bounding box center [611, 182] width 114 height 17
select select "6.50x8.00"
click at [554, 174] on select "Please Select 4.5" x 12" 6" x 12" 6.5" x 8" 6.5" x 9" 6.5" x 12" 7" x 8.5" 8" x…" at bounding box center [611, 182] width 114 height 17
click at [584, 203] on select "Please Select Print Both Sides Print Front Only" at bounding box center [611, 206] width 114 height 17
select select "13abbda7-1d64-4f25-8bb2-c179b224825d"
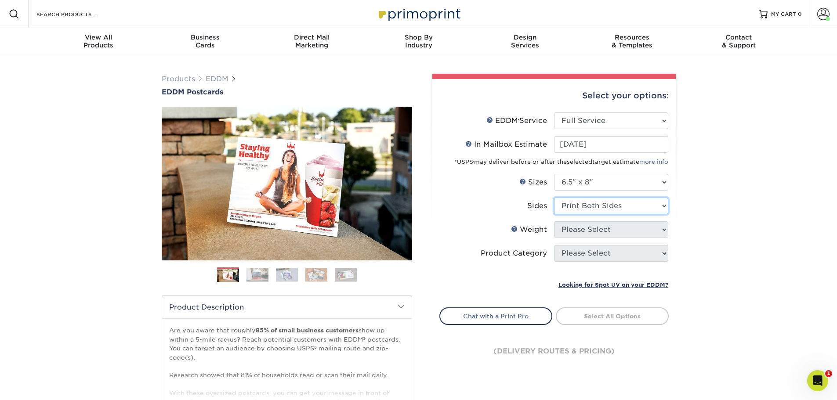
click at [554, 198] on select "Please Select Print Both Sides Print Front Only" at bounding box center [611, 206] width 114 height 17
click at [587, 231] on select "Please Select 16PT 14PT" at bounding box center [611, 229] width 114 height 17
select select "14PT"
click at [554, 221] on select "Please Select 16PT 14PT" at bounding box center [611, 229] width 114 height 17
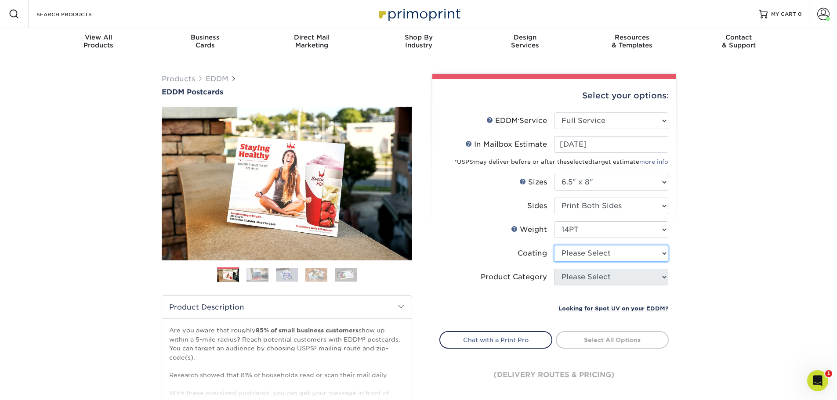
click at [579, 256] on select at bounding box center [611, 253] width 114 height 17
select select "1e8116af-acfc-44b1-83dc-8181aa338834"
click at [554, 245] on select at bounding box center [611, 253] width 114 height 17
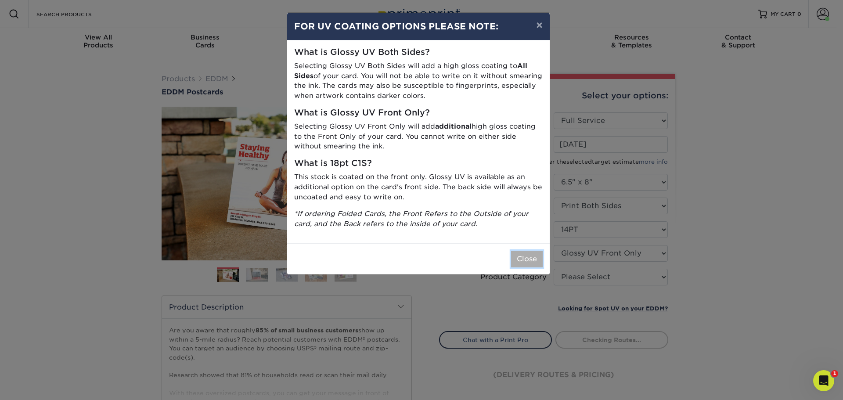
click at [526, 259] on button "Close" at bounding box center [527, 259] width 32 height 17
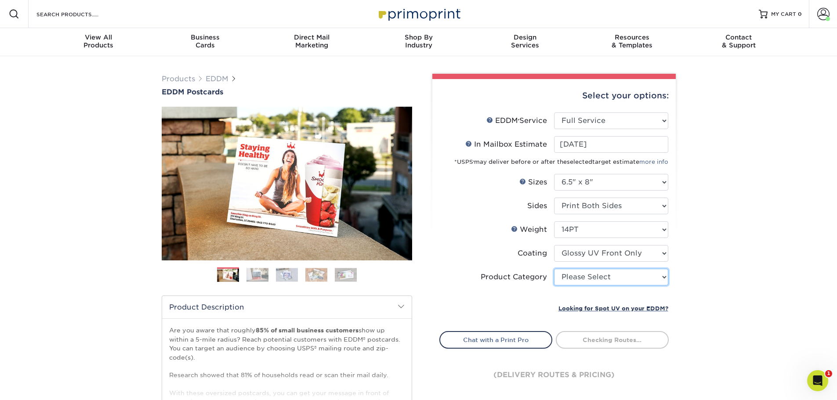
click at [580, 281] on select "Please Select Postcards" at bounding box center [611, 277] width 114 height 17
select select "9b7272e0-d6c8-4c3c-8e97-d3a1bcdab858"
click at [554, 269] on select "Please Select Postcards" at bounding box center [611, 277] width 114 height 17
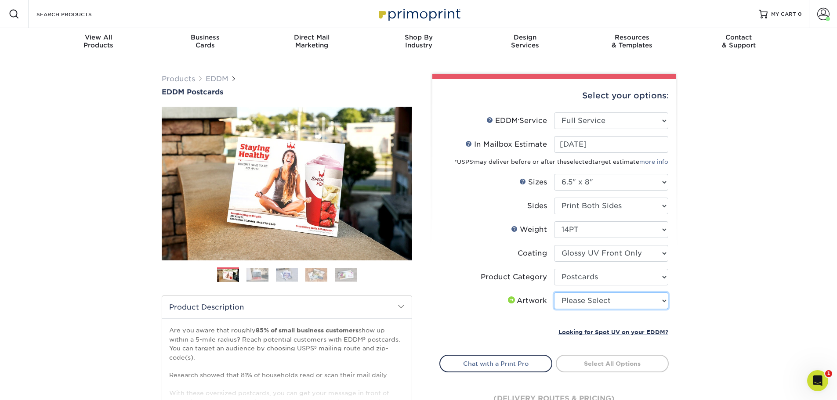
click at [579, 299] on select "Please Select I will upload files I need a design - $150" at bounding box center [611, 300] width 114 height 17
select select "upload"
click at [554, 292] on select "Please Select I will upload files I need a design - $150" at bounding box center [611, 300] width 114 height 17
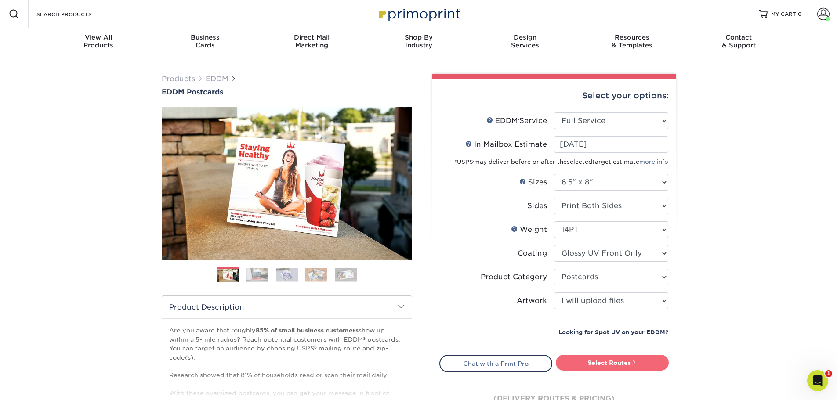
click at [596, 364] on link "Select Routes" at bounding box center [612, 363] width 113 height 16
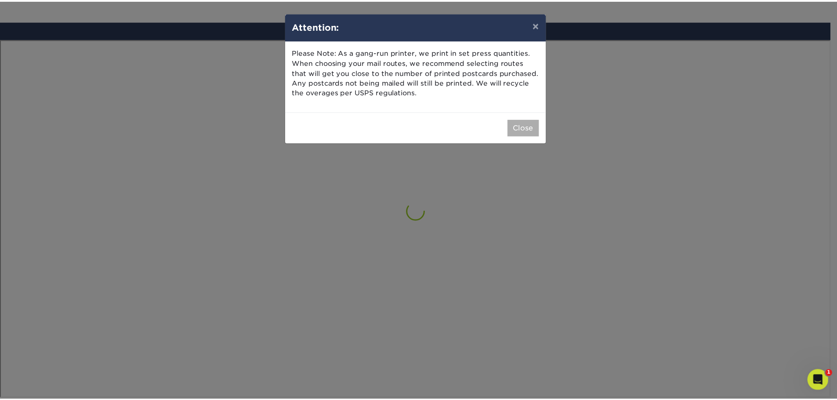
scroll to position [512, 0]
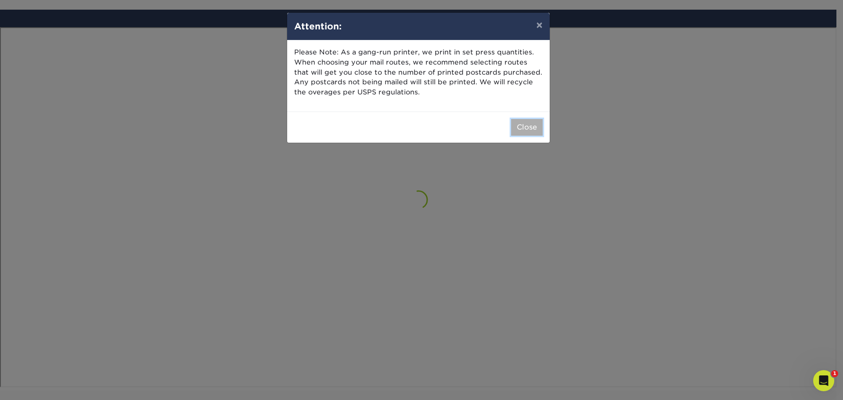
click at [526, 129] on button "Close" at bounding box center [527, 127] width 32 height 17
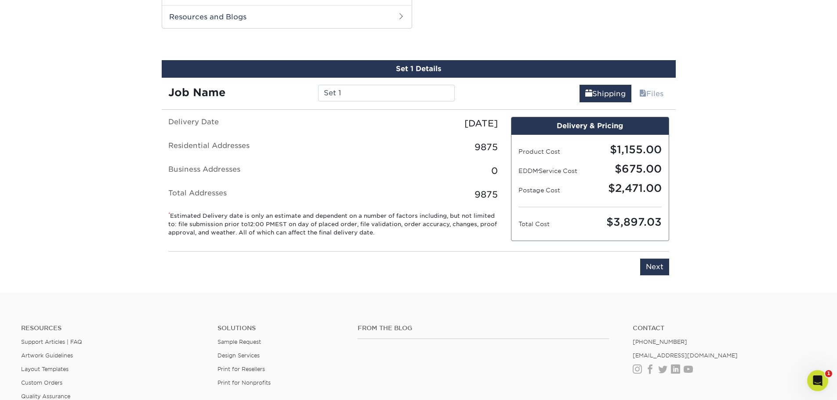
scroll to position [447, 0]
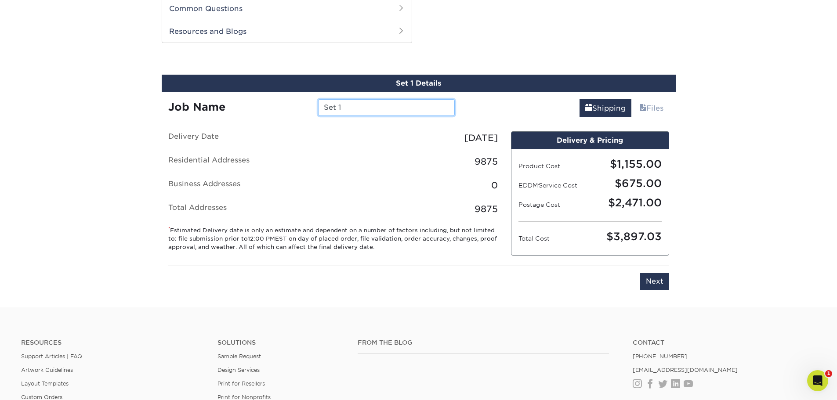
drag, startPoint x: 350, startPoint y: 110, endPoint x: 320, endPoint y: 111, distance: 30.3
click at [320, 111] on input "Set 1" at bounding box center [386, 107] width 137 height 17
type input "/"
type input "Auburn"
click at [653, 280] on input "Next" at bounding box center [654, 281] width 29 height 17
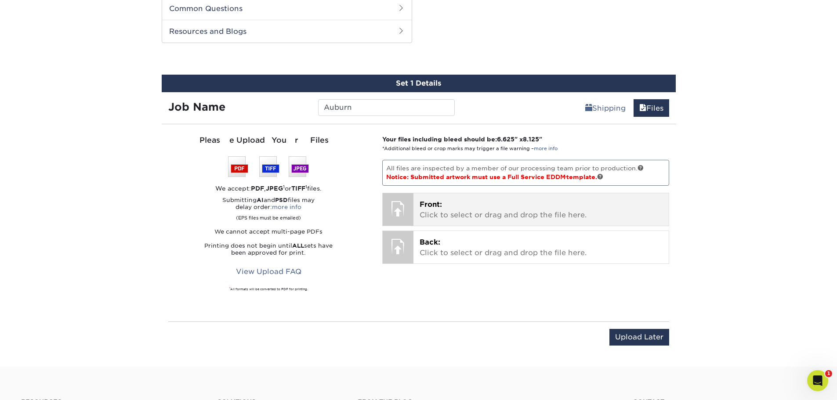
click at [402, 212] on div at bounding box center [397, 208] width 31 height 31
click at [509, 208] on p "Front: Click to select or drag and drop the file here." at bounding box center [540, 209] width 243 height 21
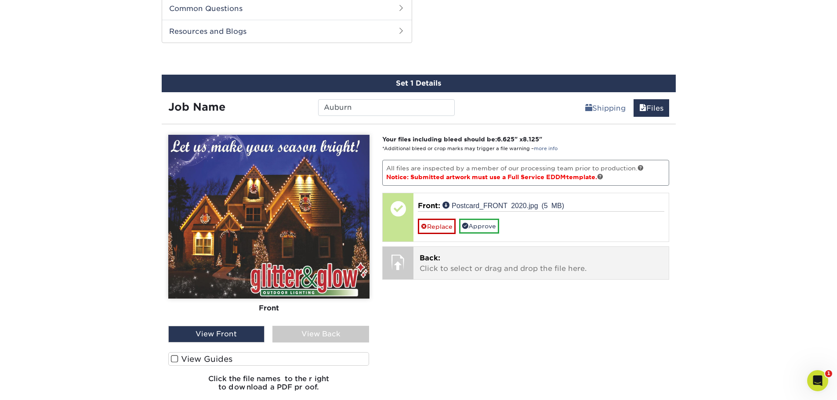
click at [467, 262] on p "Back: Click to select or drag and drop the file here." at bounding box center [540, 263] width 243 height 21
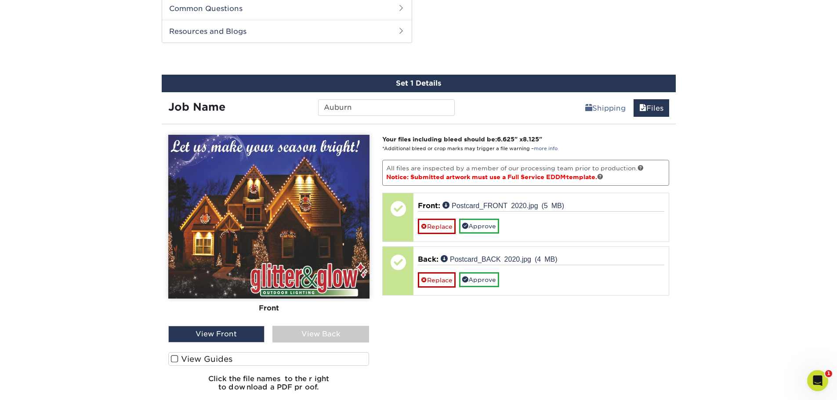
click at [303, 332] on div "View Back" at bounding box center [320, 334] width 97 height 17
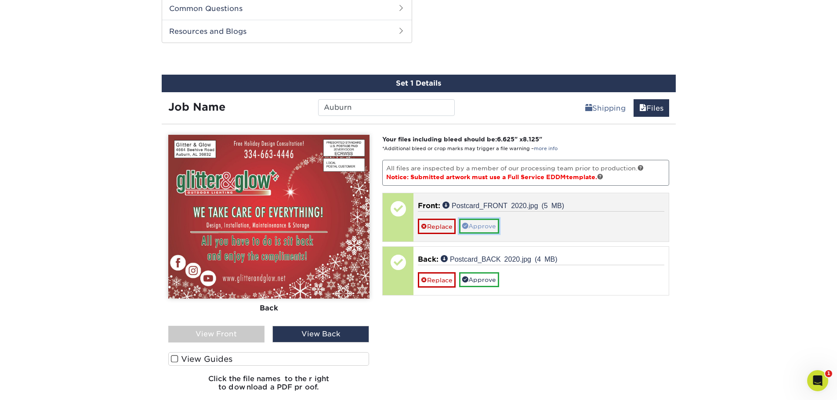
click at [480, 229] on link "Approve" at bounding box center [479, 226] width 40 height 15
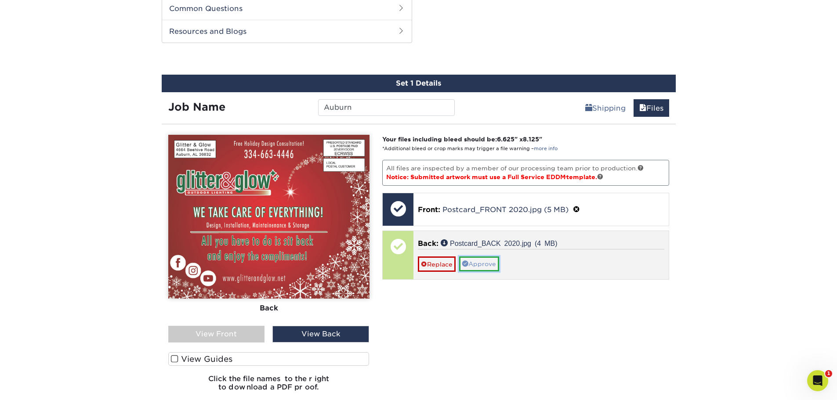
click at [486, 268] on link "Approve" at bounding box center [479, 263] width 40 height 15
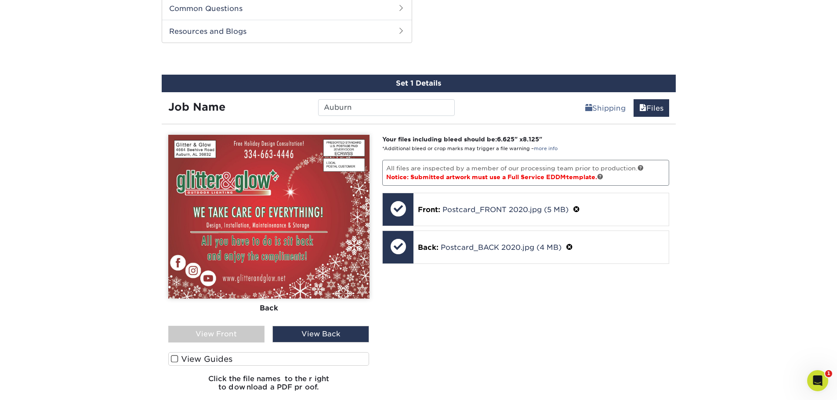
drag, startPoint x: 486, startPoint y: 268, endPoint x: 176, endPoint y: 360, distance: 323.8
click at [176, 360] on span at bounding box center [174, 359] width 7 height 8
click at [0, 0] on input "View Guides" at bounding box center [0, 0] width 0 height 0
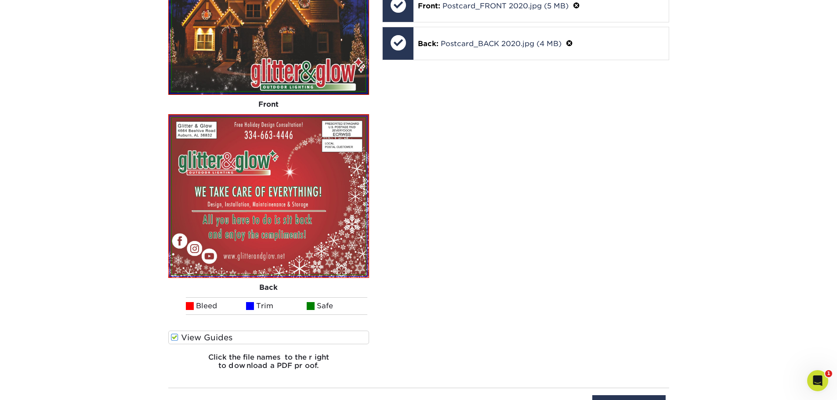
scroll to position [667, 0]
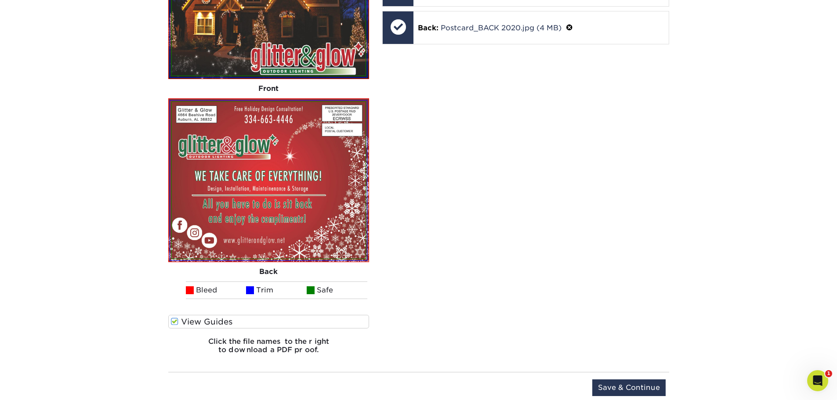
click at [173, 321] on span at bounding box center [174, 322] width 7 height 8
click at [0, 0] on input "View Guides" at bounding box center [0, 0] width 0 height 0
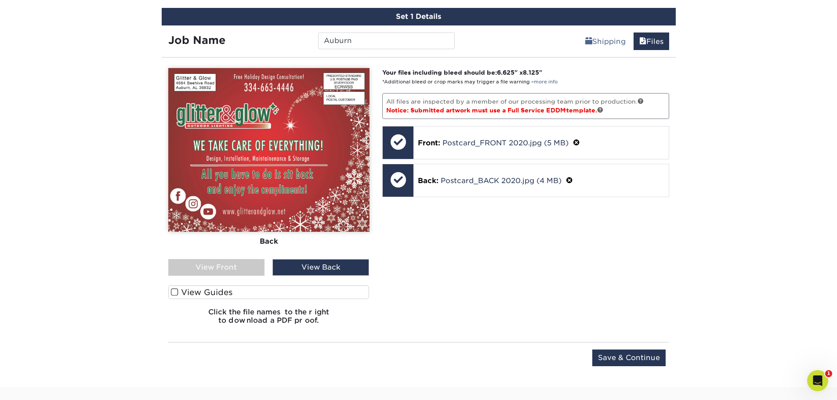
scroll to position [528, 0]
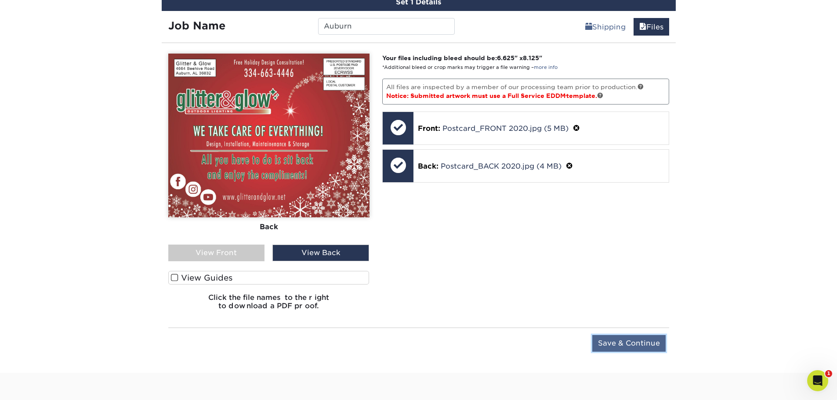
click at [618, 343] on input "Save & Continue" at bounding box center [628, 343] width 73 height 17
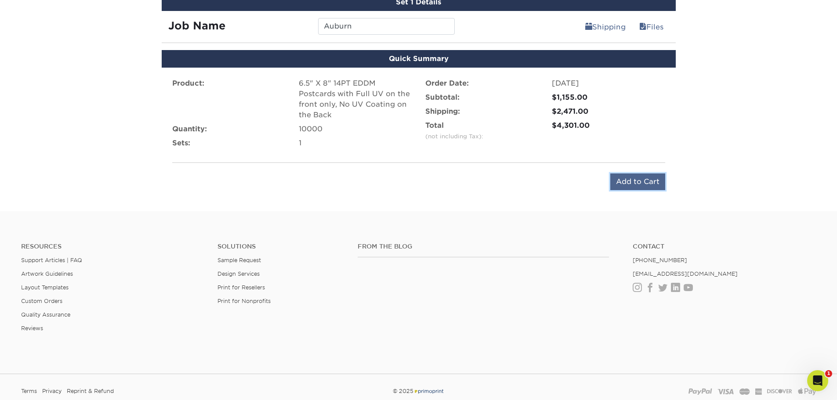
click at [632, 181] on input "Add to Cart" at bounding box center [637, 181] width 55 height 17
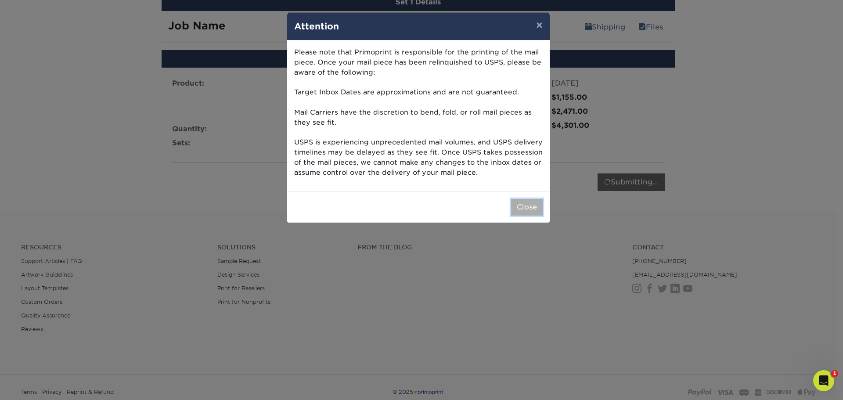
click at [526, 206] on button "Close" at bounding box center [527, 207] width 32 height 17
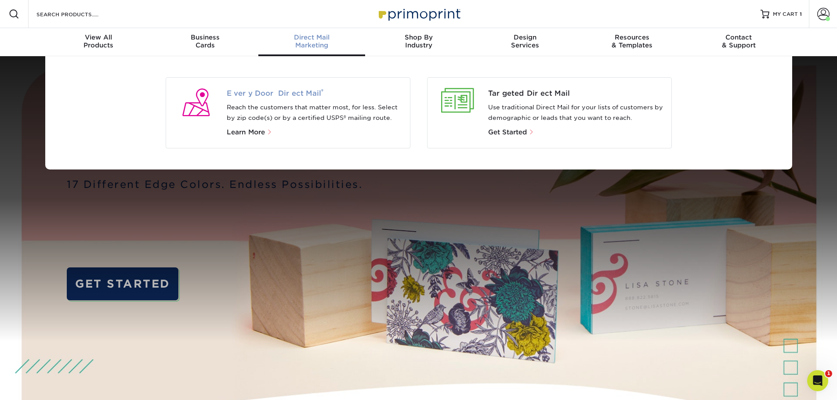
click at [286, 92] on span "Every Door Direct Mail ®" at bounding box center [315, 93] width 176 height 11
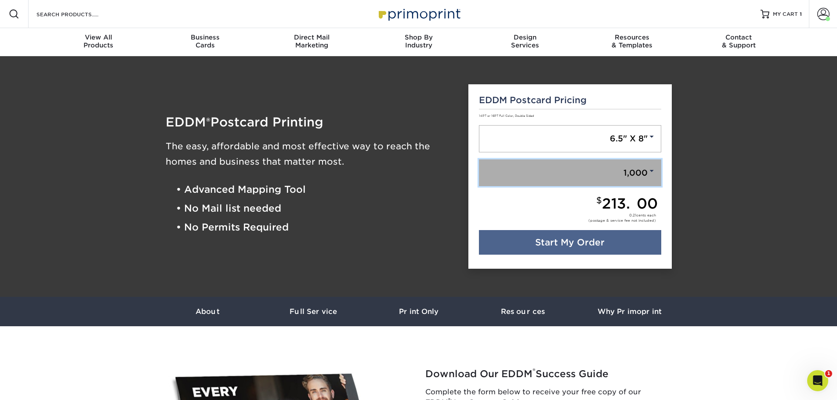
click at [615, 178] on link "1,000" at bounding box center [570, 172] width 182 height 27
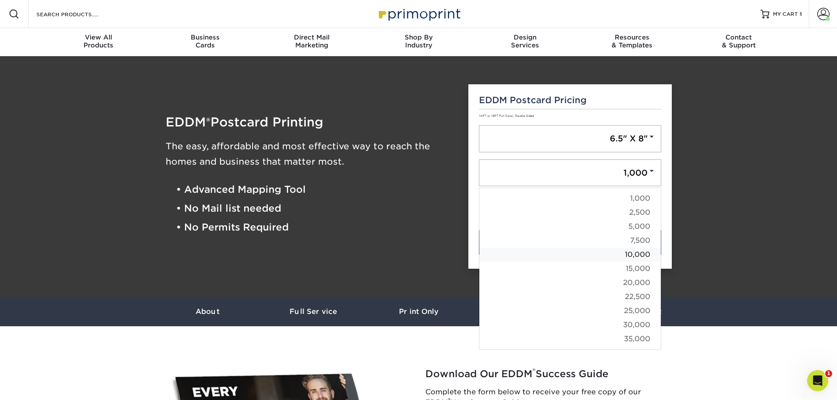
click at [626, 252] on link "10,000" at bounding box center [569, 255] width 181 height 14
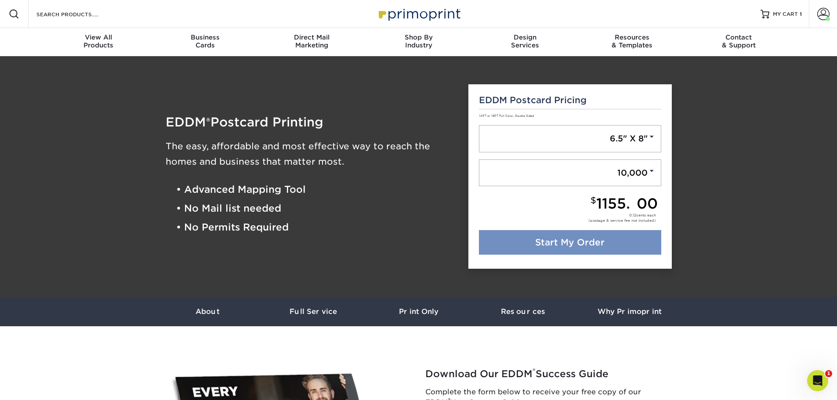
click at [573, 240] on link "Start My Order" at bounding box center [570, 242] width 182 height 25
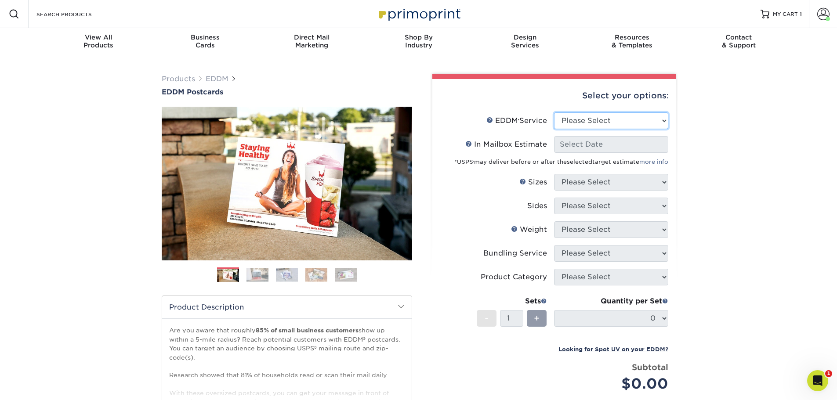
click at [589, 123] on select "Please Select Full Service Print Only" at bounding box center [611, 120] width 114 height 17
select select "full_service"
click at [554, 112] on select "Please Select Full Service Print Only" at bounding box center [611, 120] width 114 height 17
select select "-1"
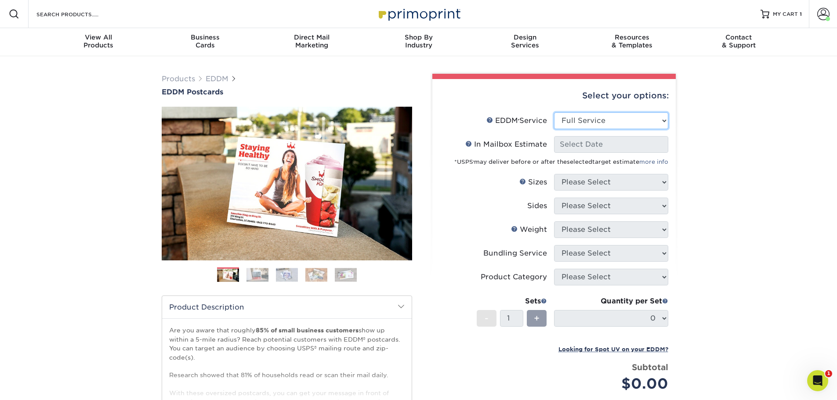
select select "-1"
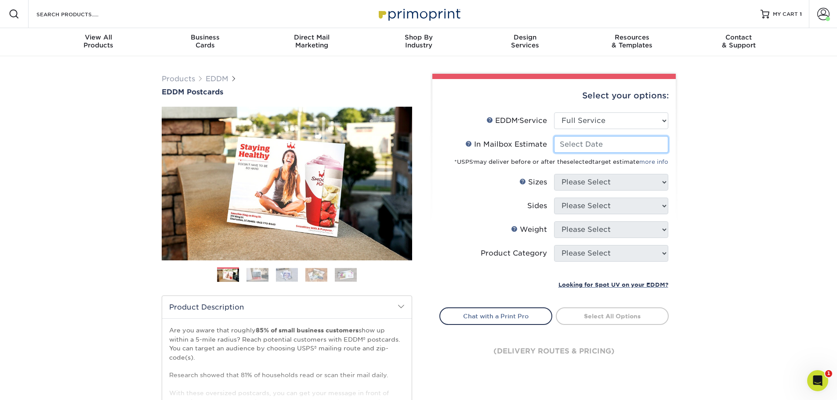
click at [597, 148] on input "In Mailbox Estimate Help In Mailbox Estimate" at bounding box center [611, 144] width 114 height 17
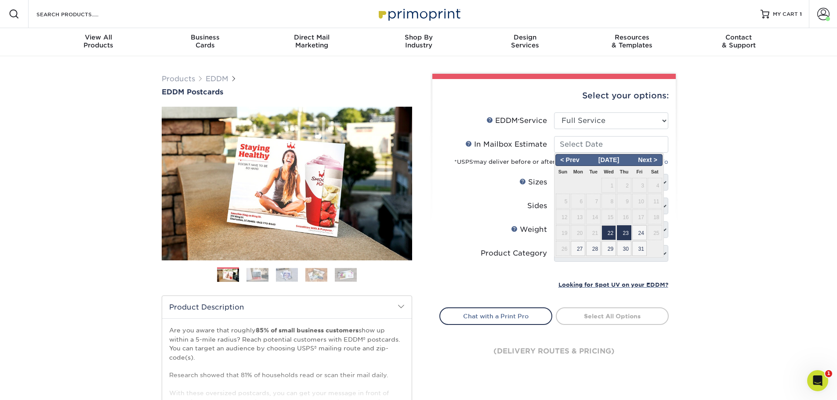
click at [628, 232] on span "23" at bounding box center [624, 232] width 14 height 15
type input "2025-10-23"
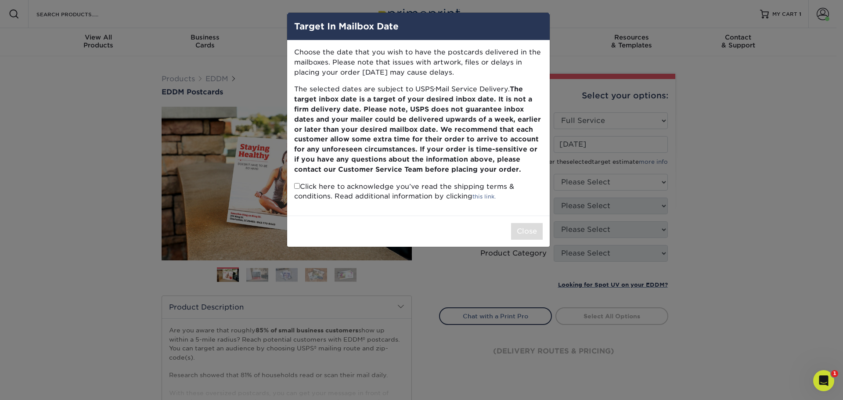
click at [299, 185] on input "checkbox" at bounding box center [297, 186] width 6 height 6
checkbox input "true"
click at [519, 234] on button "Close" at bounding box center [527, 231] width 32 height 17
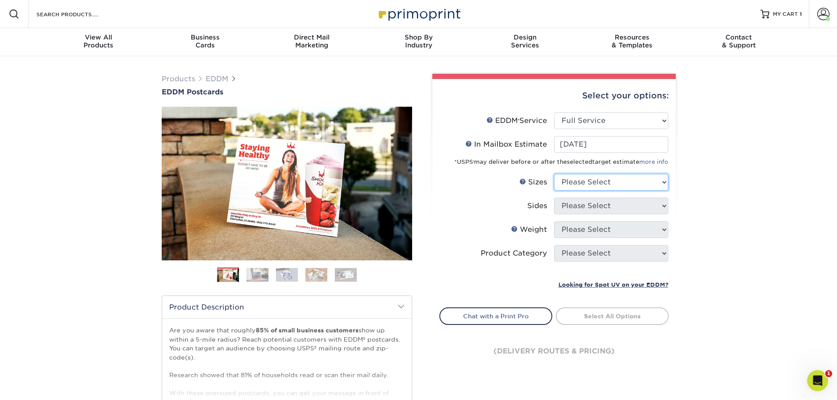
click at [598, 180] on select "Please Select 4.5" x 12" 6" x 12" 6.5" x 8" 6.5" x 9" 6.5" x 12" 7" x 8.5" 8" x…" at bounding box center [611, 182] width 114 height 17
select select "6.50x8.00"
click at [554, 174] on select "Please Select 4.5" x 12" 6" x 12" 6.5" x 8" 6.5" x 9" 6.5" x 12" 7" x 8.5" 8" x…" at bounding box center [611, 182] width 114 height 17
click at [582, 207] on select "Please Select Print Both Sides Print Front Only" at bounding box center [611, 206] width 114 height 17
select select "13abbda7-1d64-4f25-8bb2-c179b224825d"
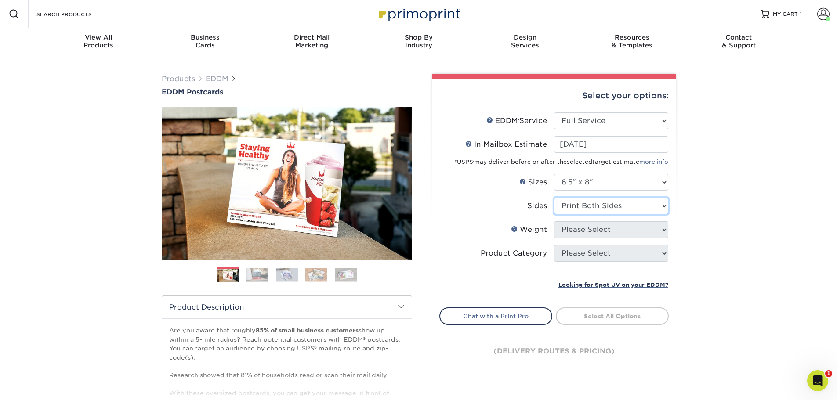
click at [554, 198] on select "Please Select Print Both Sides Print Front Only" at bounding box center [611, 206] width 114 height 17
click at [589, 230] on select "Please Select 16PT 14PT" at bounding box center [611, 229] width 114 height 17
select select "14PT"
click at [554, 221] on select "Please Select 16PT 14PT" at bounding box center [611, 229] width 114 height 17
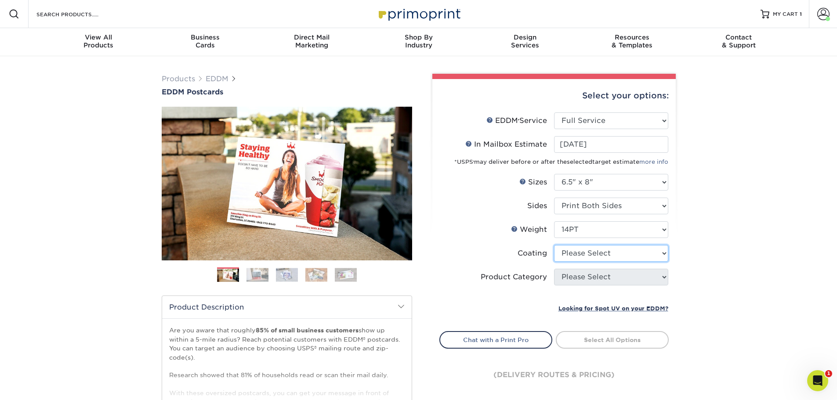
click at [580, 252] on select at bounding box center [611, 253] width 114 height 17
select select "1e8116af-acfc-44b1-83dc-8181aa338834"
click at [554, 245] on select at bounding box center [611, 253] width 114 height 17
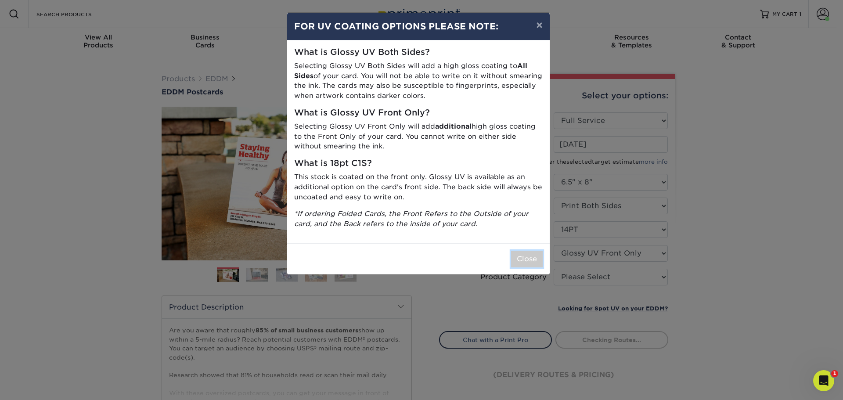
click at [531, 266] on button "Close" at bounding box center [527, 259] width 32 height 17
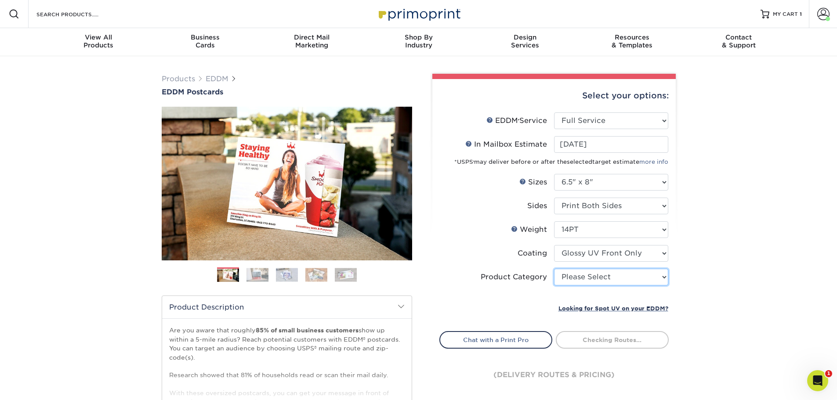
click at [585, 278] on select "Please Select Postcards" at bounding box center [611, 277] width 114 height 17
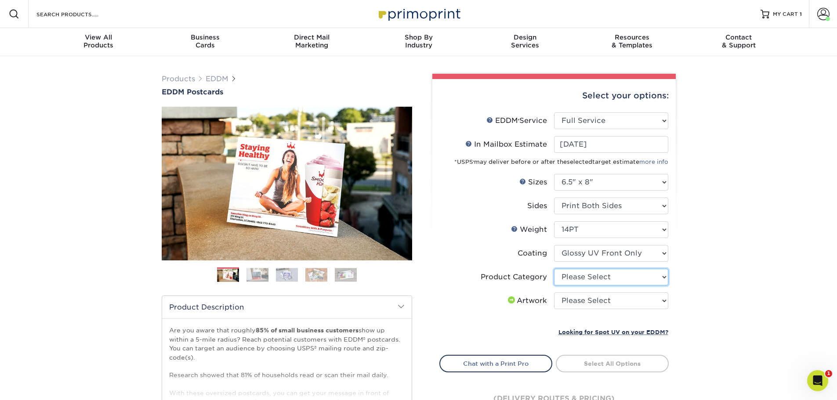
select select "9b7272e0-d6c8-4c3c-8e97-d3a1bcdab858"
click at [554, 269] on select "Please Select Postcards" at bounding box center [611, 277] width 114 height 17
click at [589, 303] on select "Please Select I will upload files I need a design - $150" at bounding box center [611, 300] width 114 height 17
select select "upload"
click at [554, 292] on select "Please Select I will upload files I need a design - $150" at bounding box center [611, 300] width 114 height 17
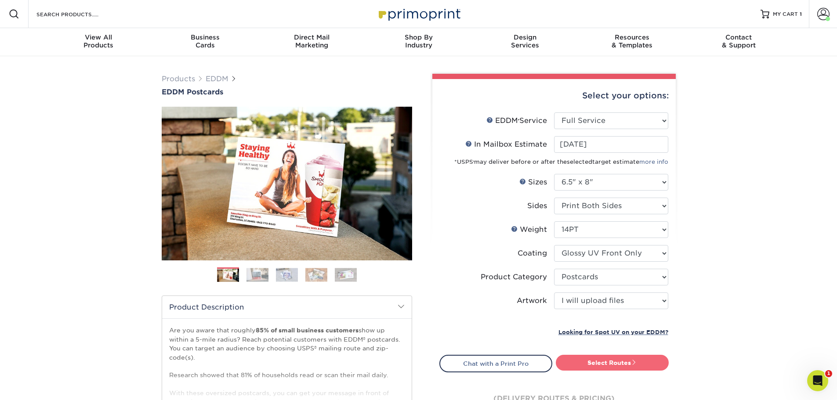
click at [612, 364] on link "Select Routes" at bounding box center [612, 363] width 113 height 16
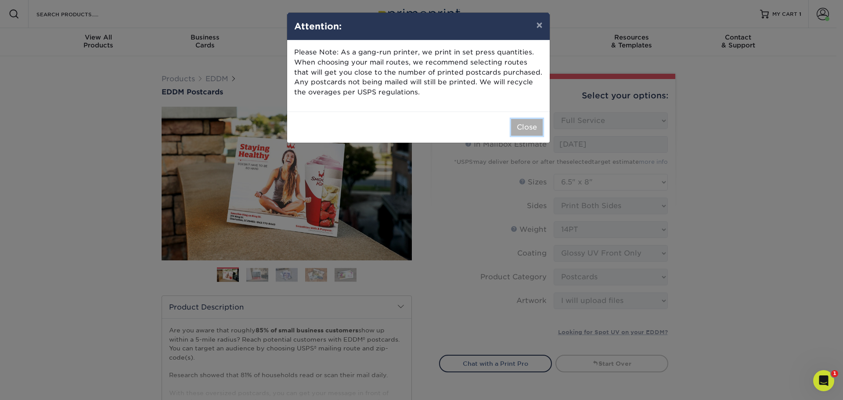
click at [533, 132] on button "Close" at bounding box center [527, 127] width 32 height 17
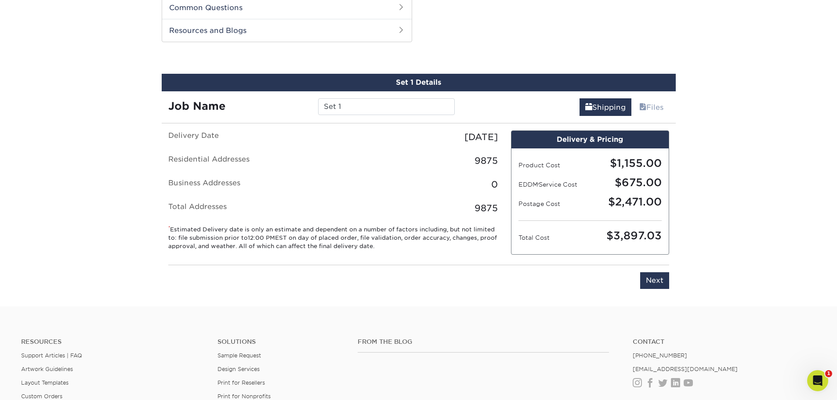
scroll to position [447, 0]
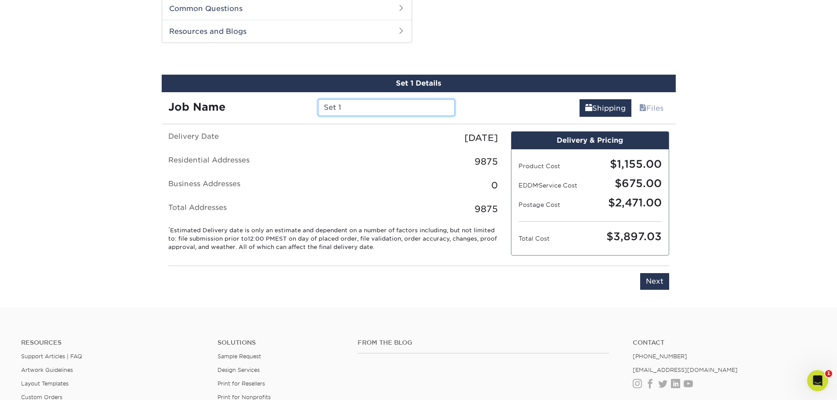
drag, startPoint x: 365, startPoint y: 105, endPoint x: 302, endPoint y: 107, distance: 63.3
click at [302, 107] on div "Job Name Set 1" at bounding box center [312, 107] width 300 height 17
type input "Auburn"
click at [651, 283] on input "Next" at bounding box center [654, 281] width 29 height 17
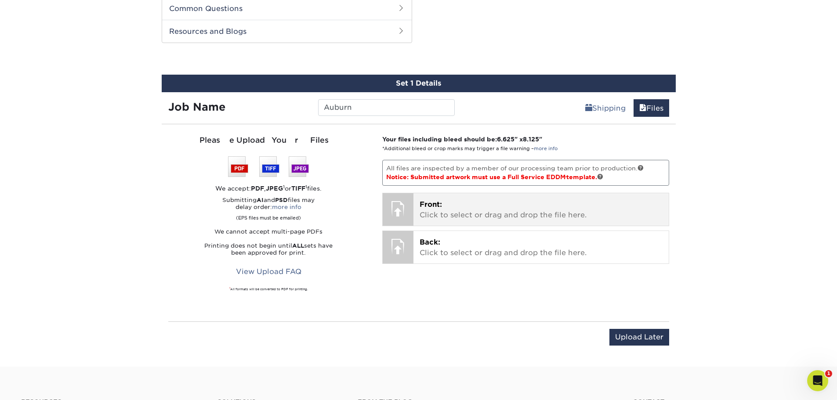
click at [465, 218] on p "Front: Click to select or drag and drop the file here." at bounding box center [540, 209] width 243 height 21
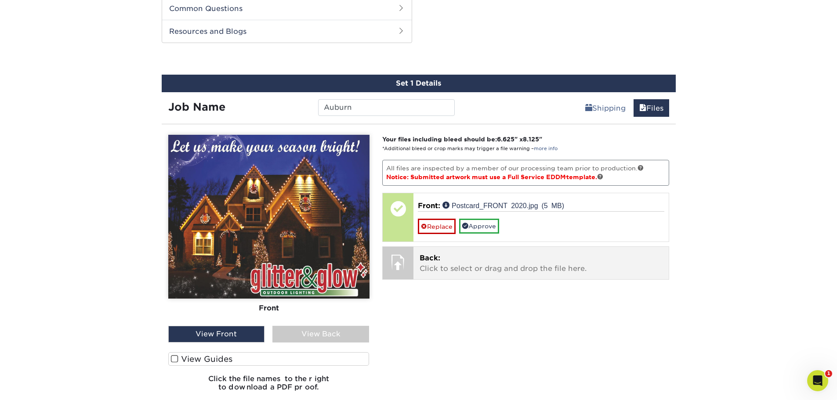
click at [434, 266] on p "Back: Click to select or drag and drop the file here." at bounding box center [540, 263] width 243 height 21
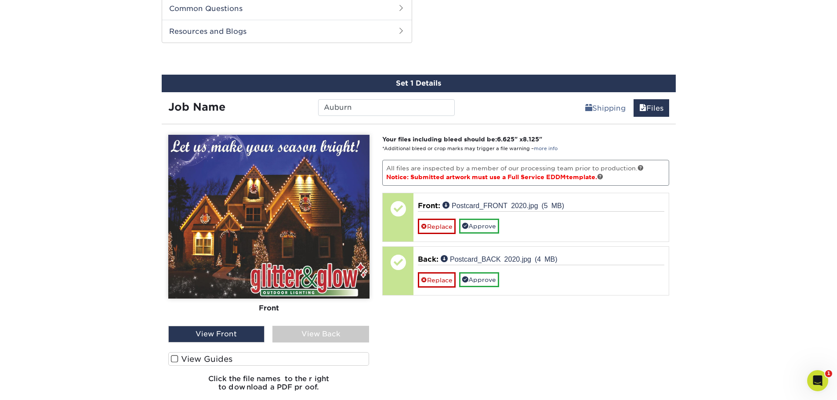
click at [310, 334] on div "View Back" at bounding box center [320, 334] width 97 height 17
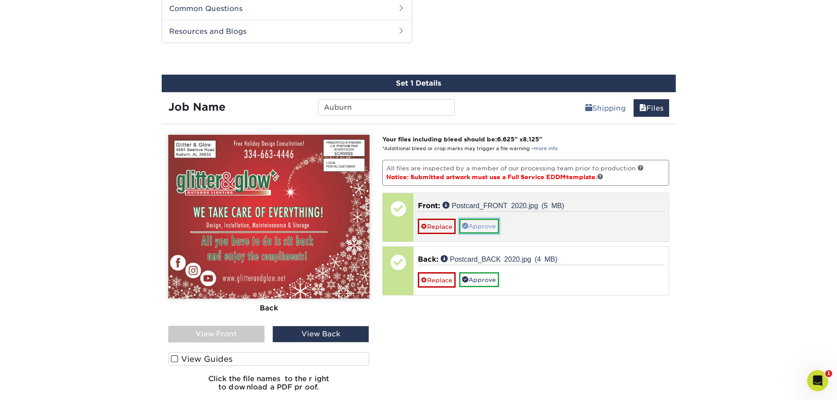
click at [470, 229] on link "Approve" at bounding box center [479, 226] width 40 height 15
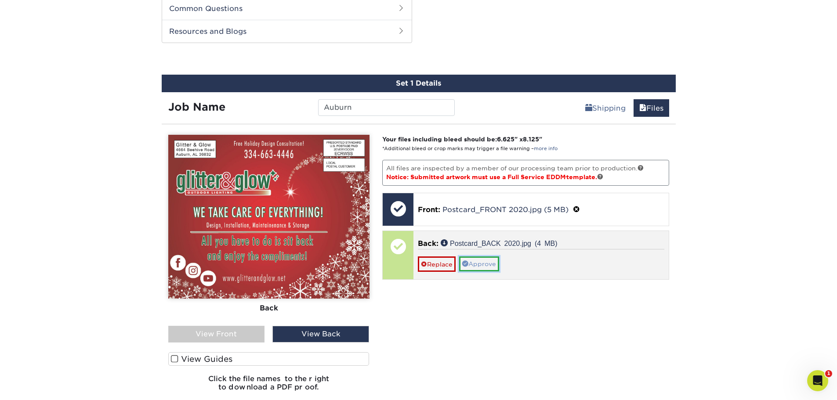
click at [481, 265] on link "Approve" at bounding box center [479, 263] width 40 height 15
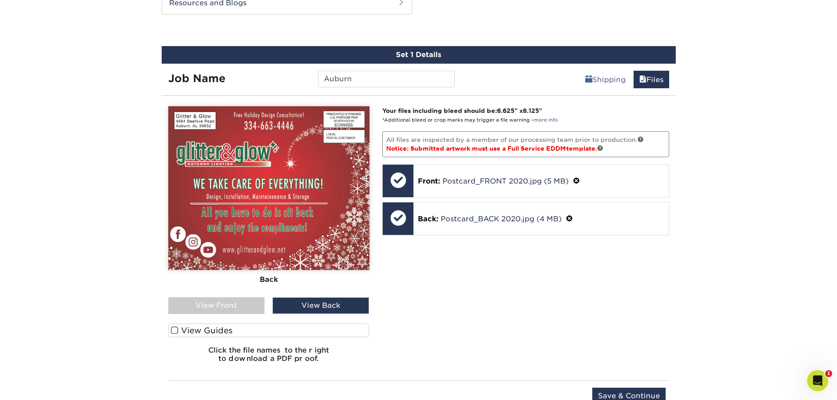
scroll to position [491, 0]
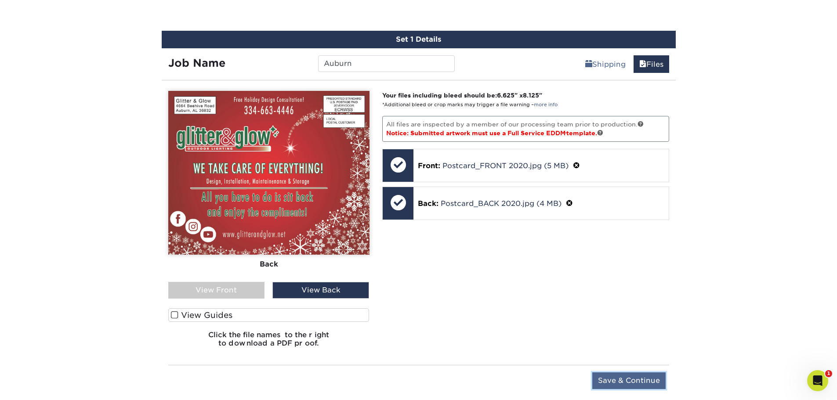
click at [617, 381] on input "Save & Continue" at bounding box center [628, 380] width 73 height 17
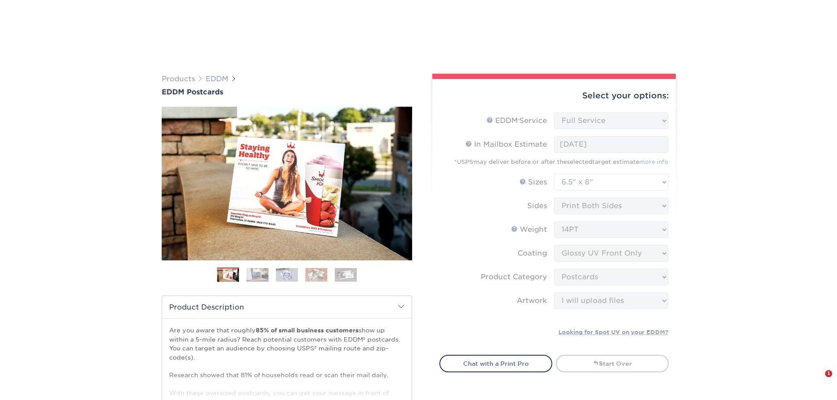
select select "full_service"
select select "6.50x8.00"
select select "9b7272e0-d6c8-4c3c-8e97-d3a1bcdab858"
select select "upload"
